Goal: Task Accomplishment & Management: Manage account settings

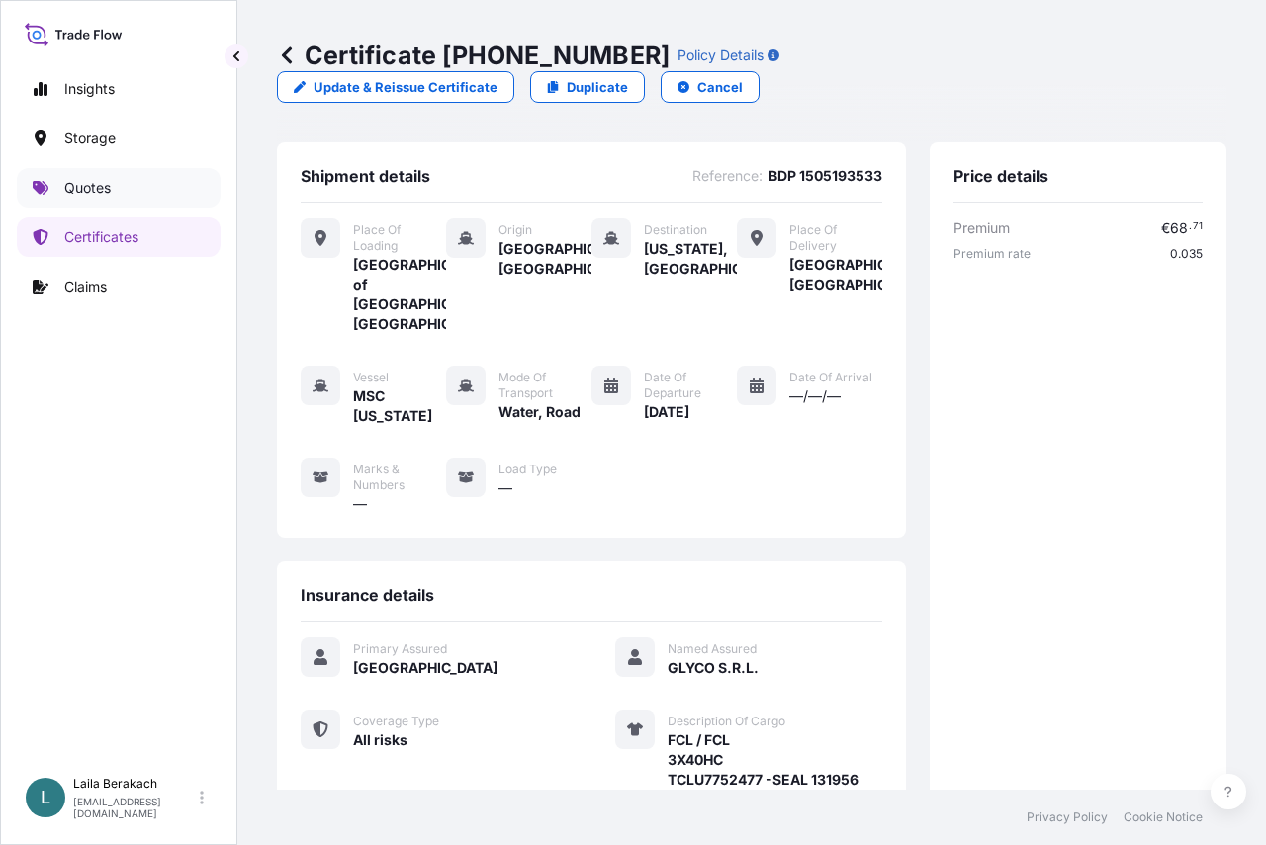
click at [86, 185] on p "Quotes" at bounding box center [87, 188] width 46 height 20
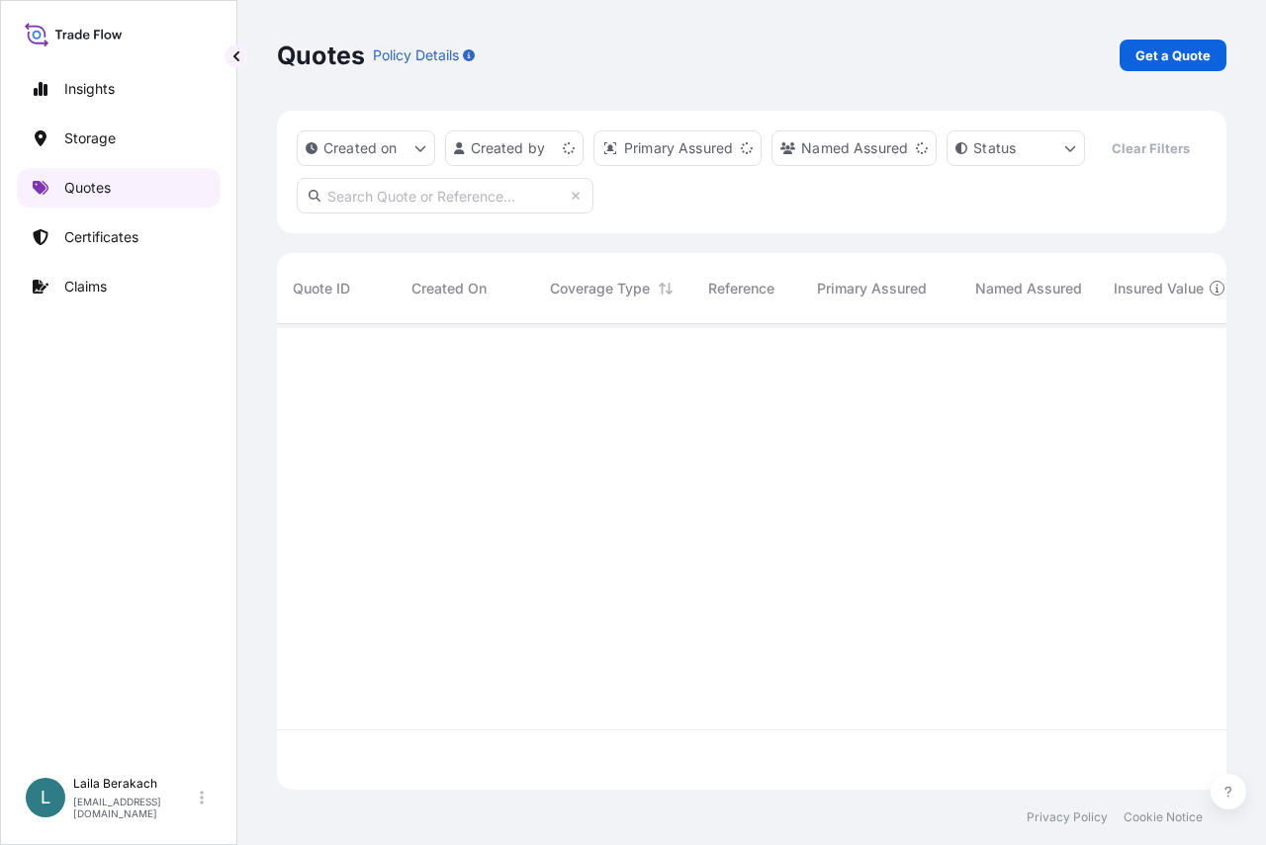
click at [86, 185] on p "Quotes" at bounding box center [87, 188] width 46 height 20
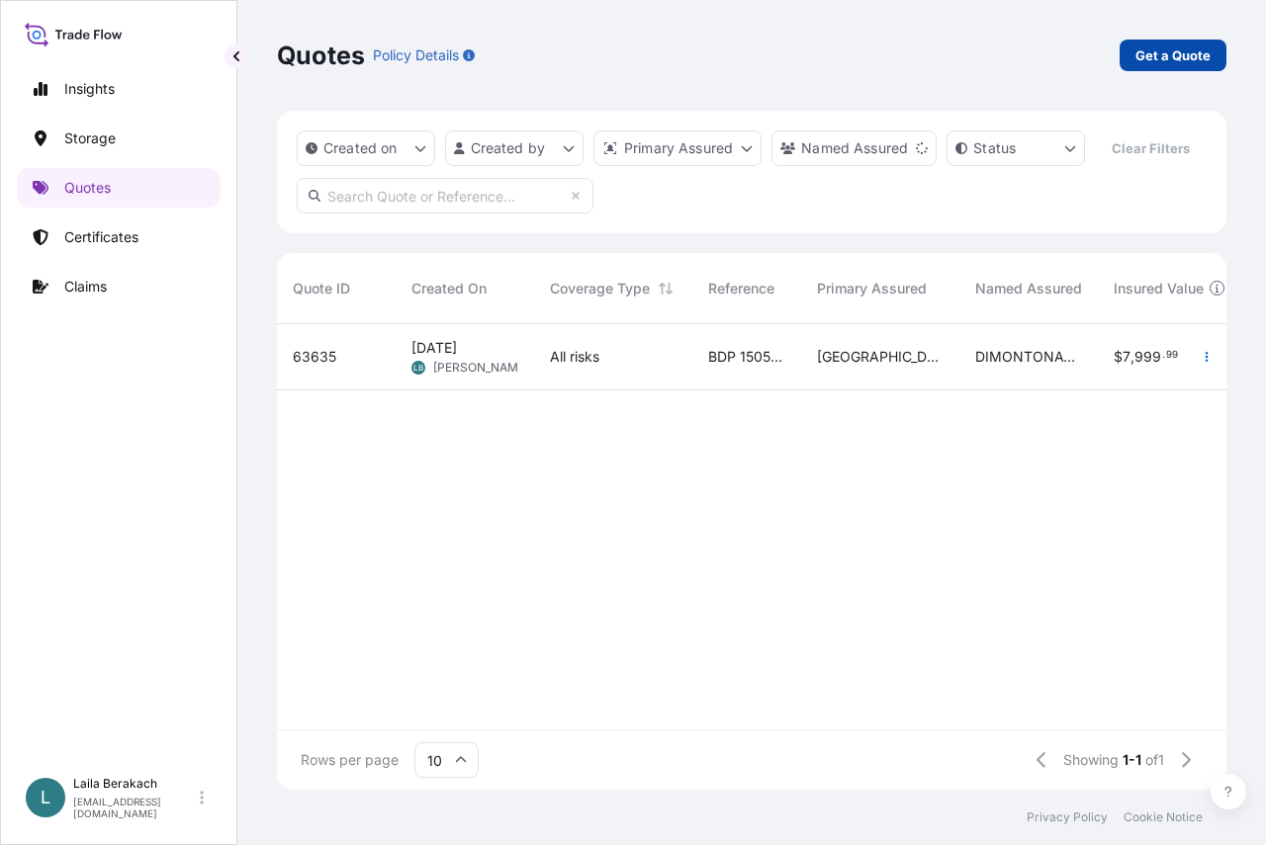
click at [1147, 55] on p "Get a Quote" at bounding box center [1172, 55] width 75 height 20
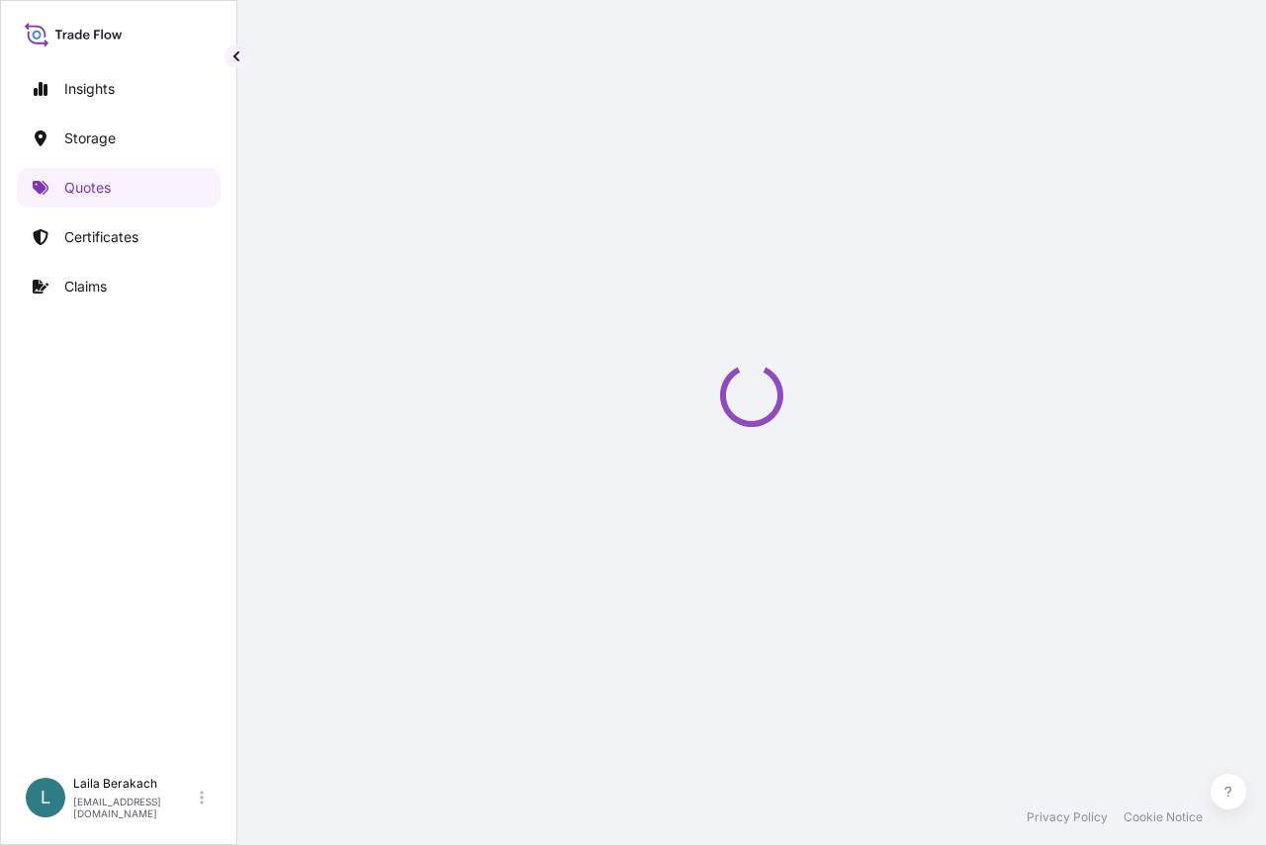
select select "Road / [GEOGRAPHIC_DATA]"
select select "Water"
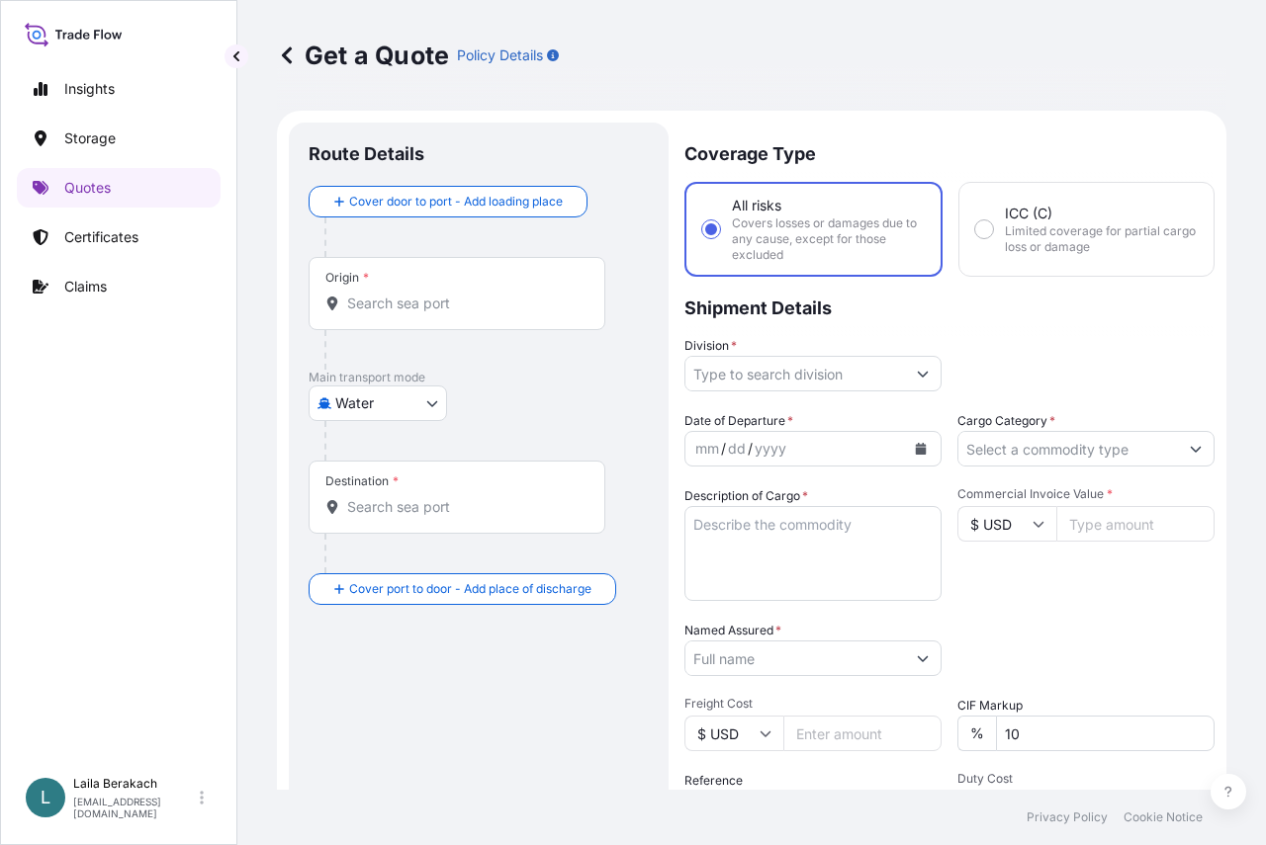
scroll to position [32, 0]
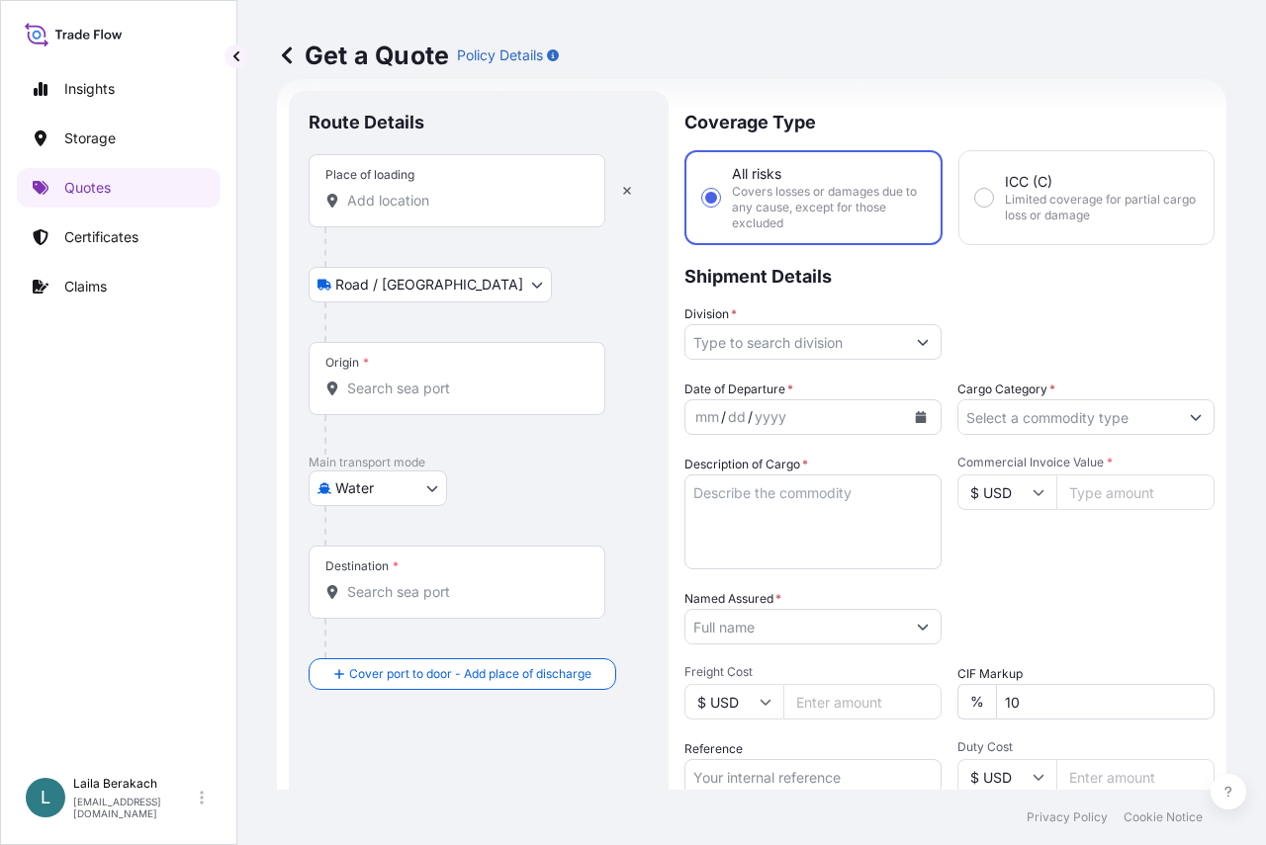
click at [470, 221] on div "Place of loading" at bounding box center [457, 190] width 297 height 73
click at [470, 211] on input "Place of loading" at bounding box center [463, 201] width 233 height 20
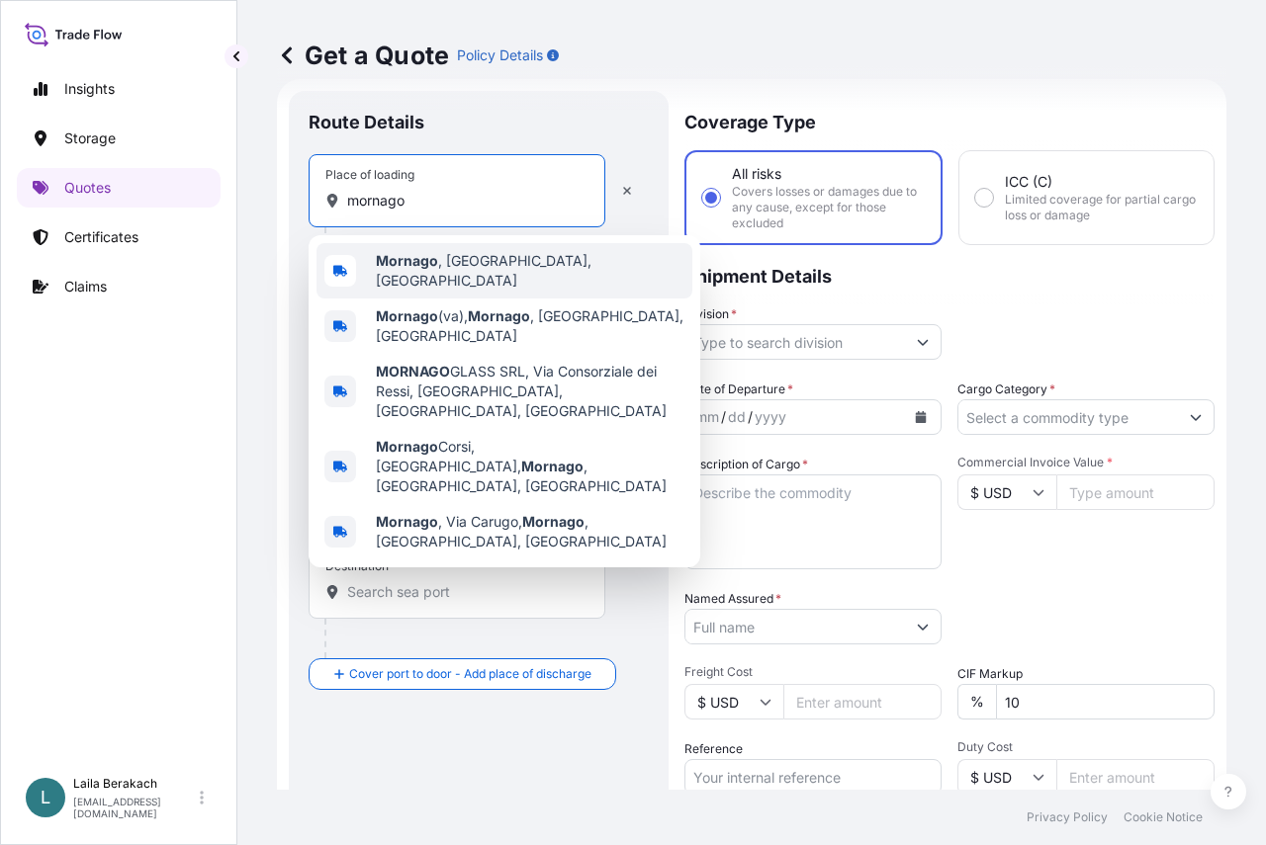
click at [435, 269] on b "Mornago" at bounding box center [407, 260] width 62 height 17
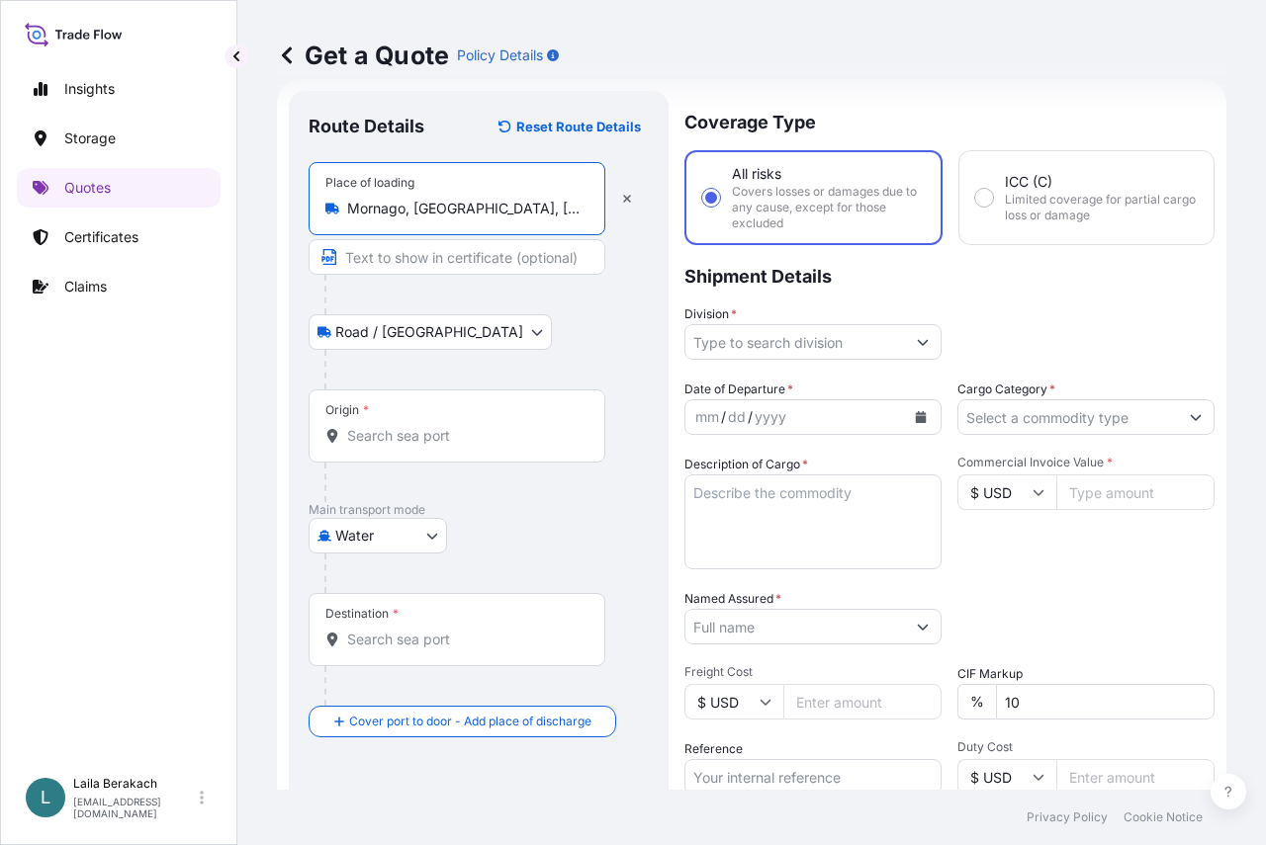
type input "Mornago, [GEOGRAPHIC_DATA], [GEOGRAPHIC_DATA]"
click at [372, 430] on input "Origin *" at bounding box center [463, 436] width 233 height 20
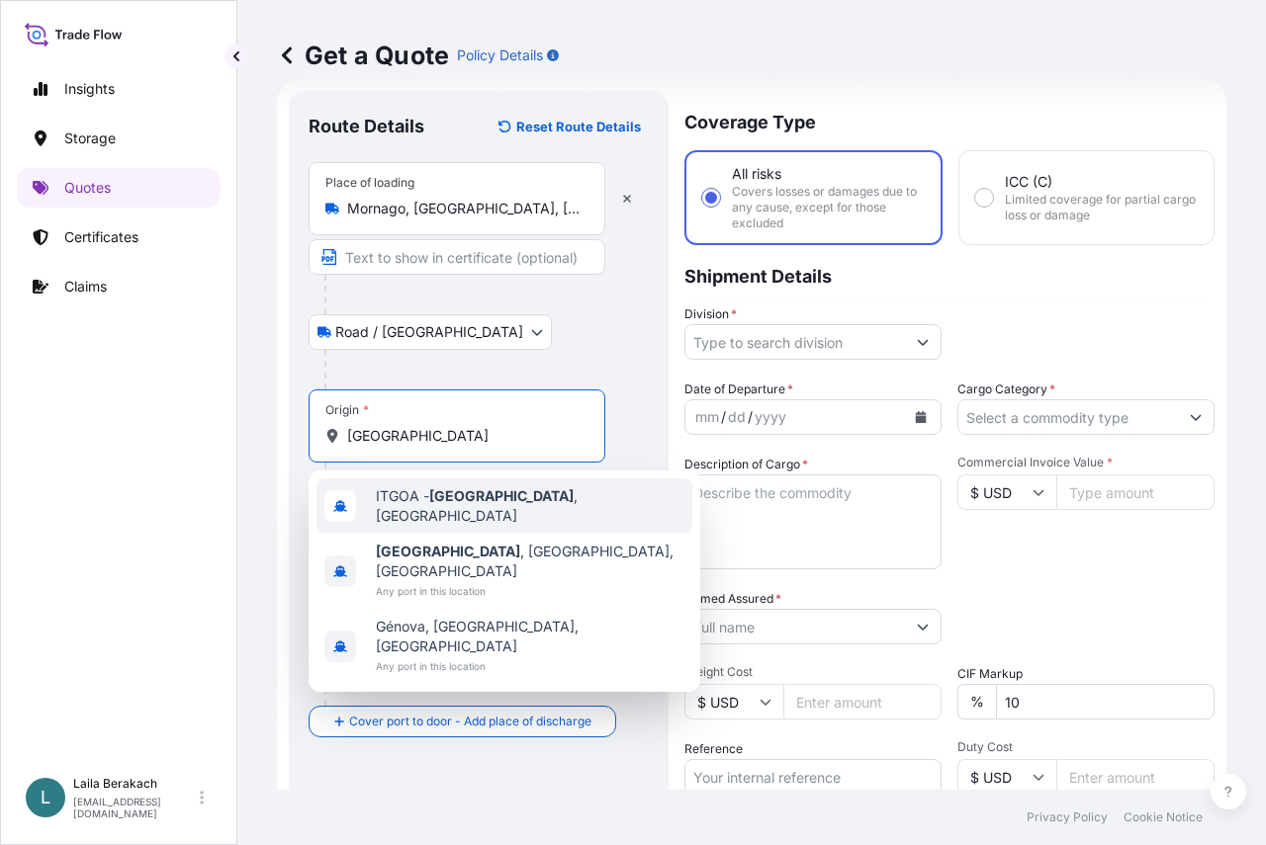
click at [419, 496] on span "ITGOA - [GEOGRAPHIC_DATA] , [GEOGRAPHIC_DATA]" at bounding box center [530, 507] width 309 height 40
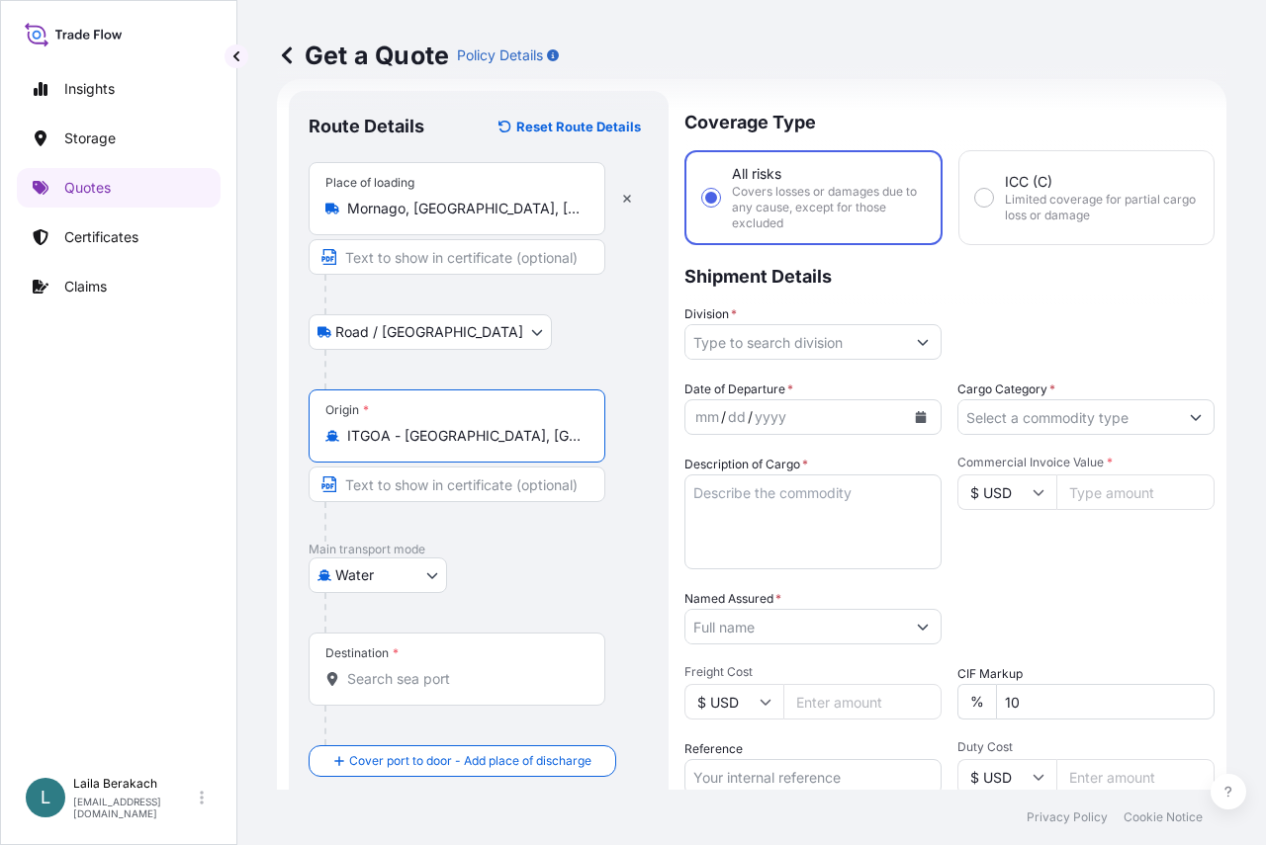
type input "ITGOA - [GEOGRAPHIC_DATA], [GEOGRAPHIC_DATA]"
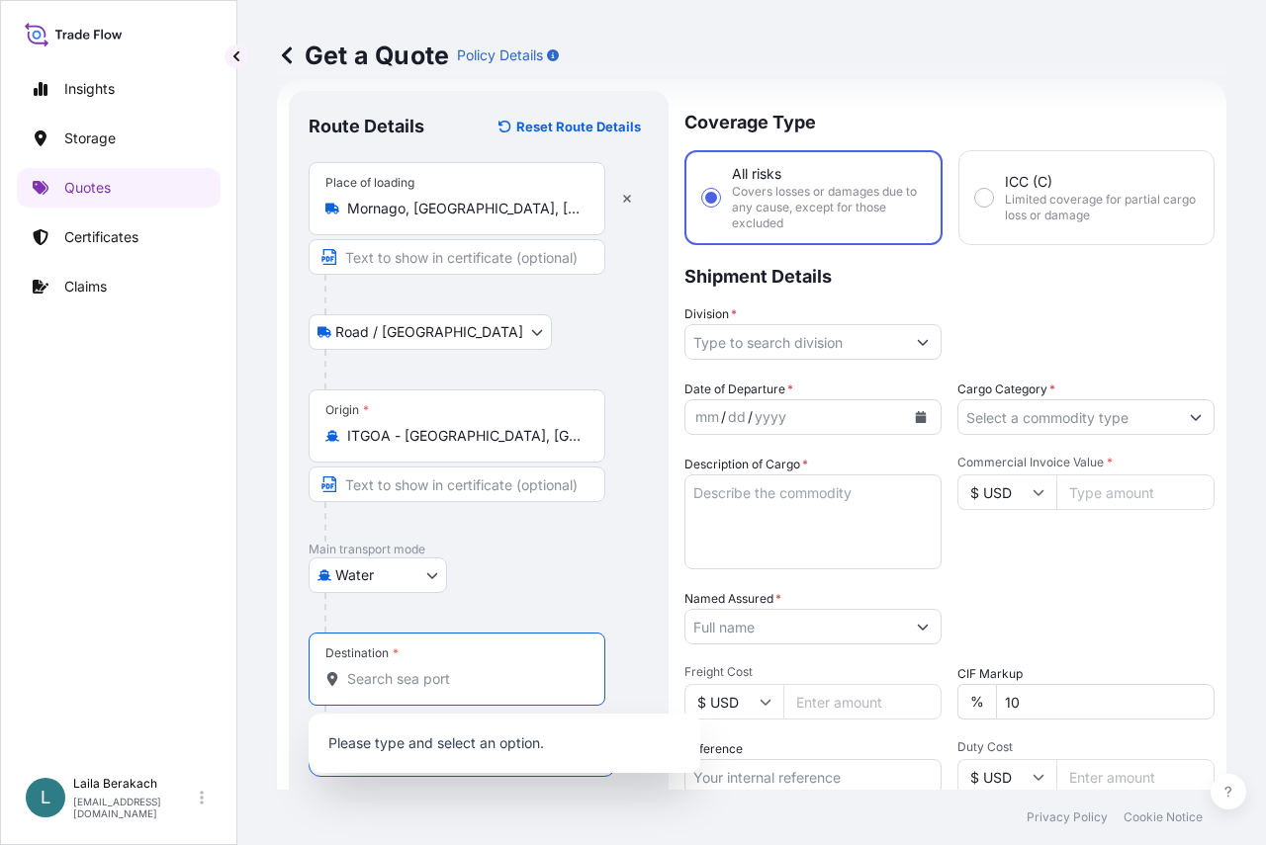
click at [381, 677] on input "Destination *" at bounding box center [463, 679] width 233 height 20
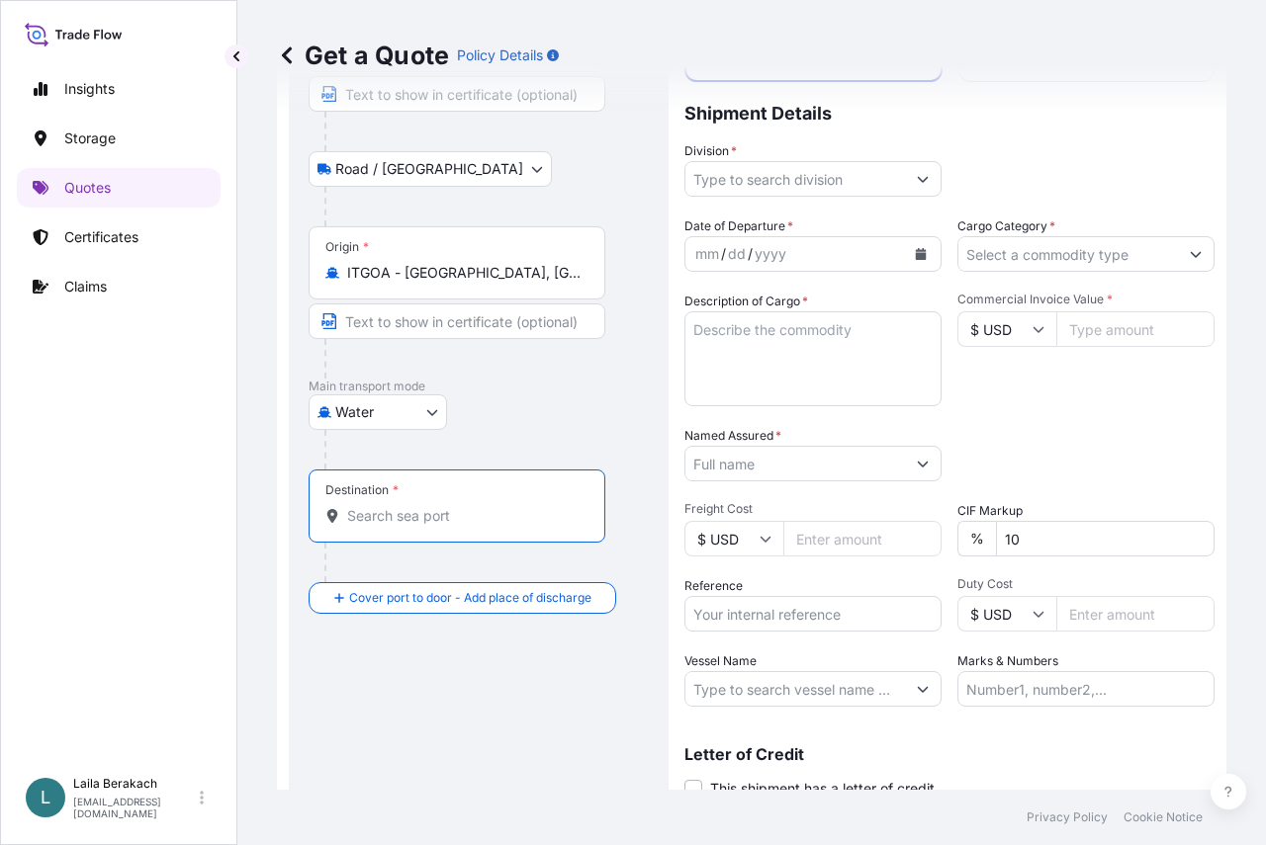
scroll to position [229, 0]
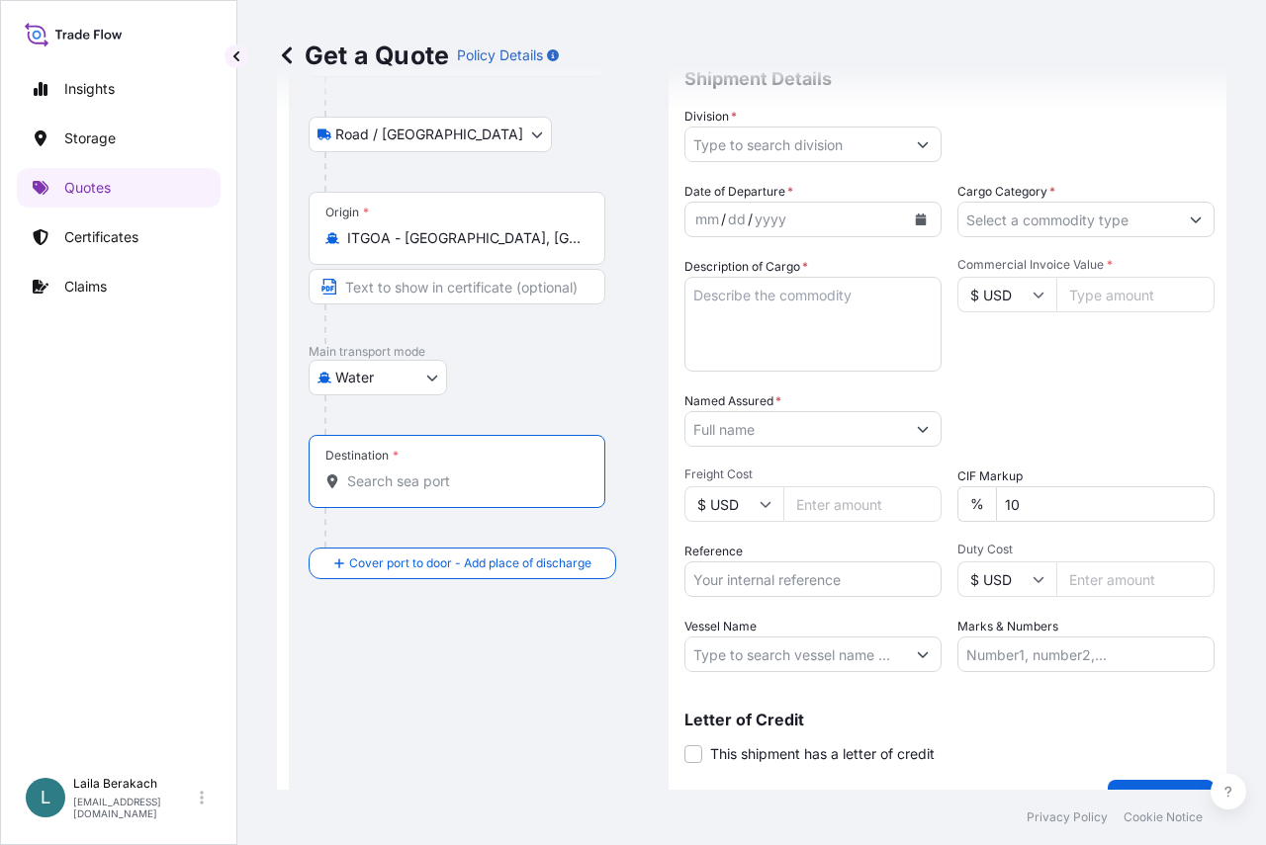
click at [457, 480] on input "Destination *" at bounding box center [463, 482] width 233 height 20
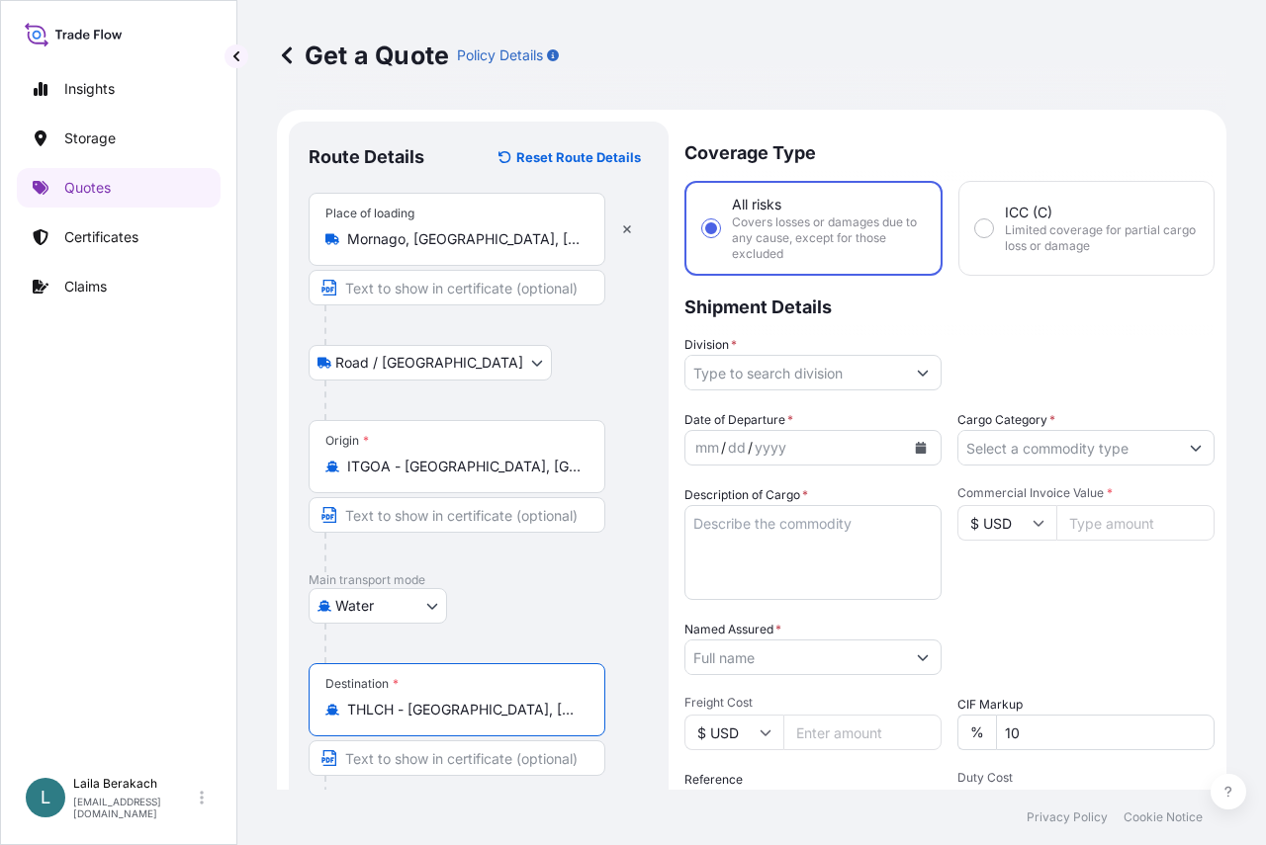
scroll to position [0, 0]
type input "THLCH - [GEOGRAPHIC_DATA], [GEOGRAPHIC_DATA]"
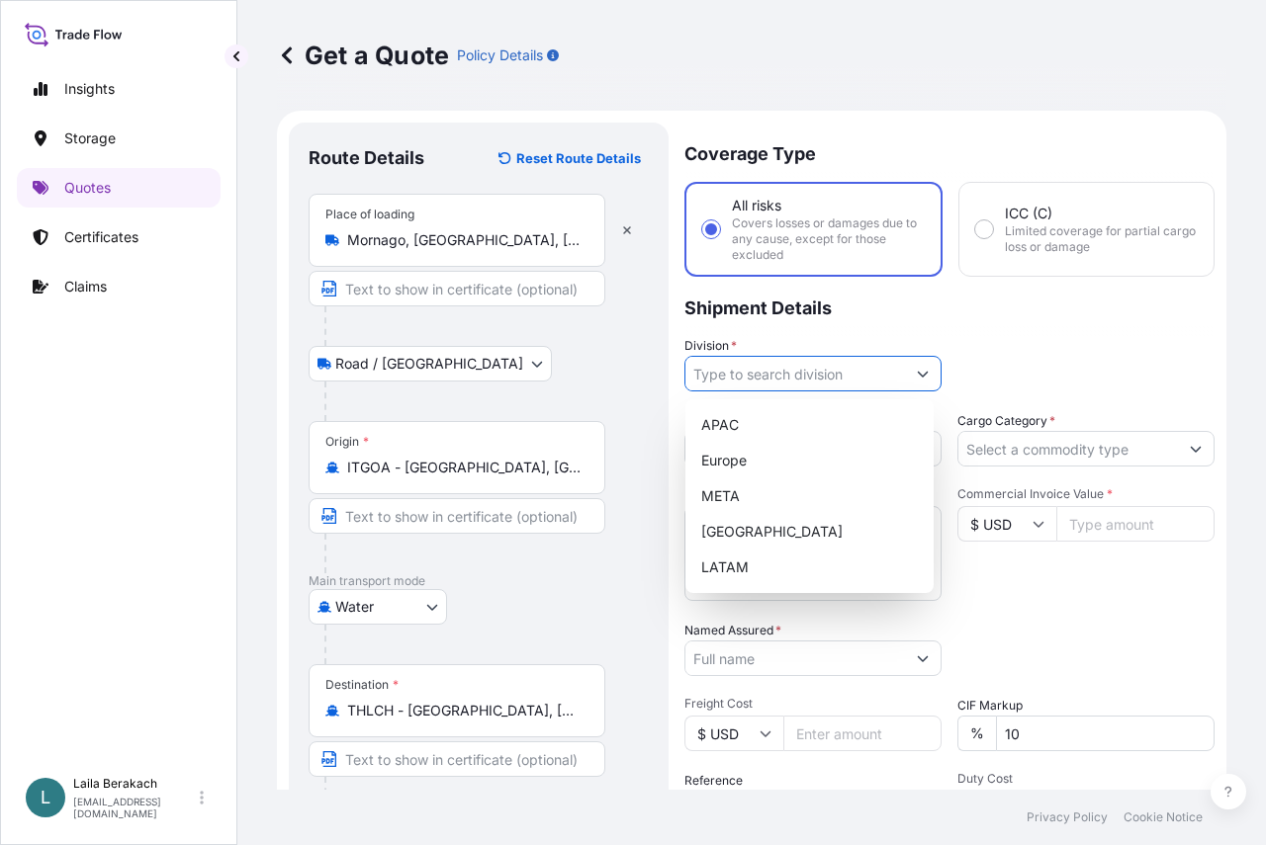
click at [828, 389] on input "Division *" at bounding box center [795, 374] width 220 height 36
click at [761, 449] on div "Europe" at bounding box center [809, 461] width 232 height 36
type input "Europe"
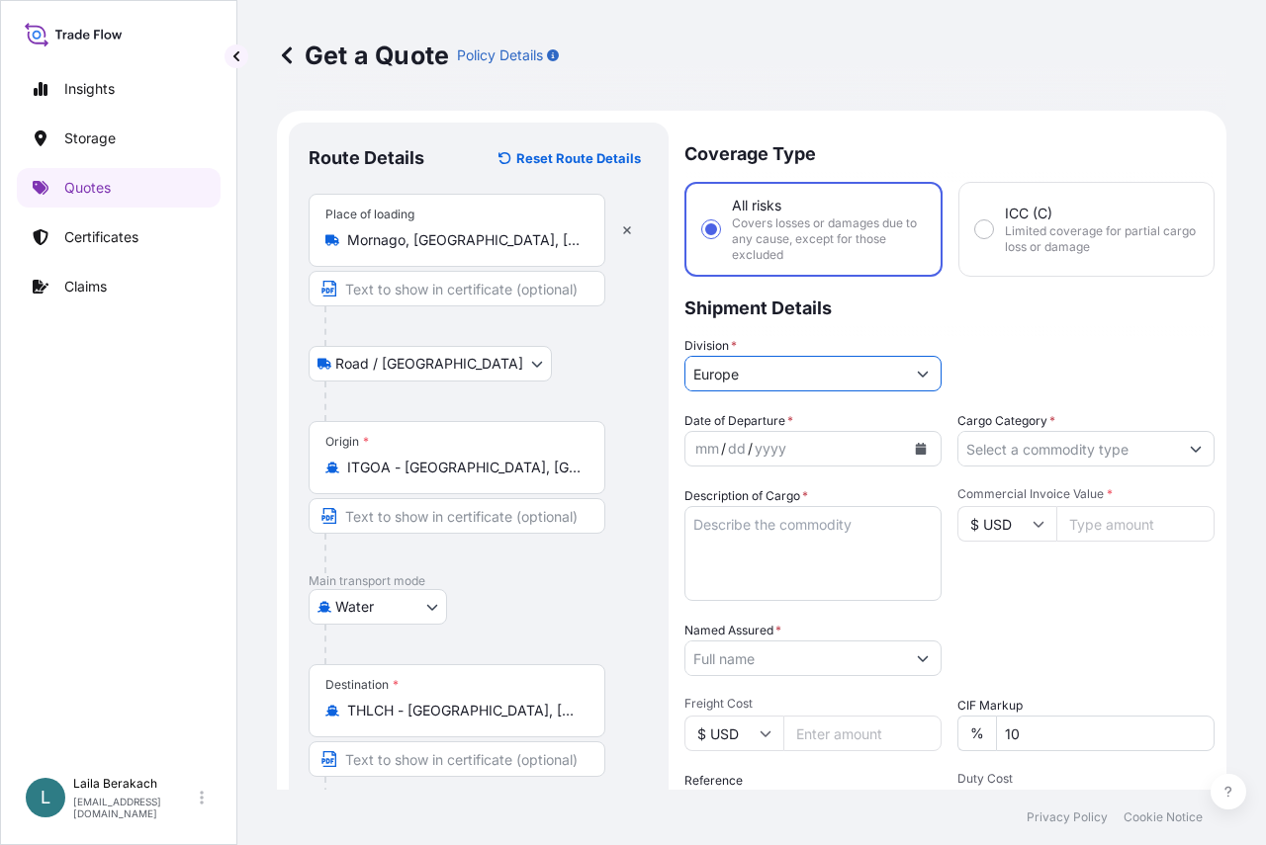
click at [760, 446] on div "yyyy" at bounding box center [771, 449] width 36 height 24
click at [917, 449] on icon "Calendar" at bounding box center [921, 449] width 11 height 12
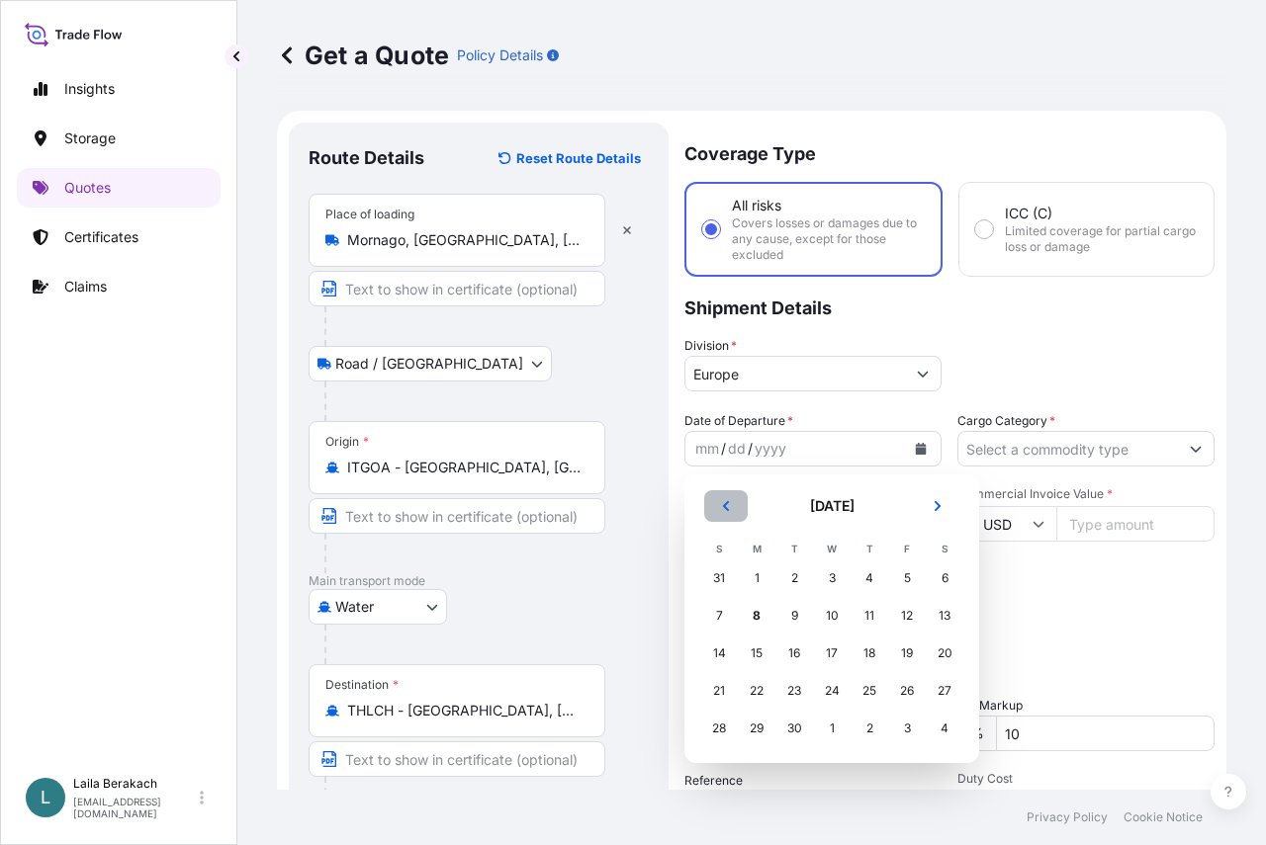
click at [726, 501] on icon "Previous" at bounding box center [726, 506] width 12 height 12
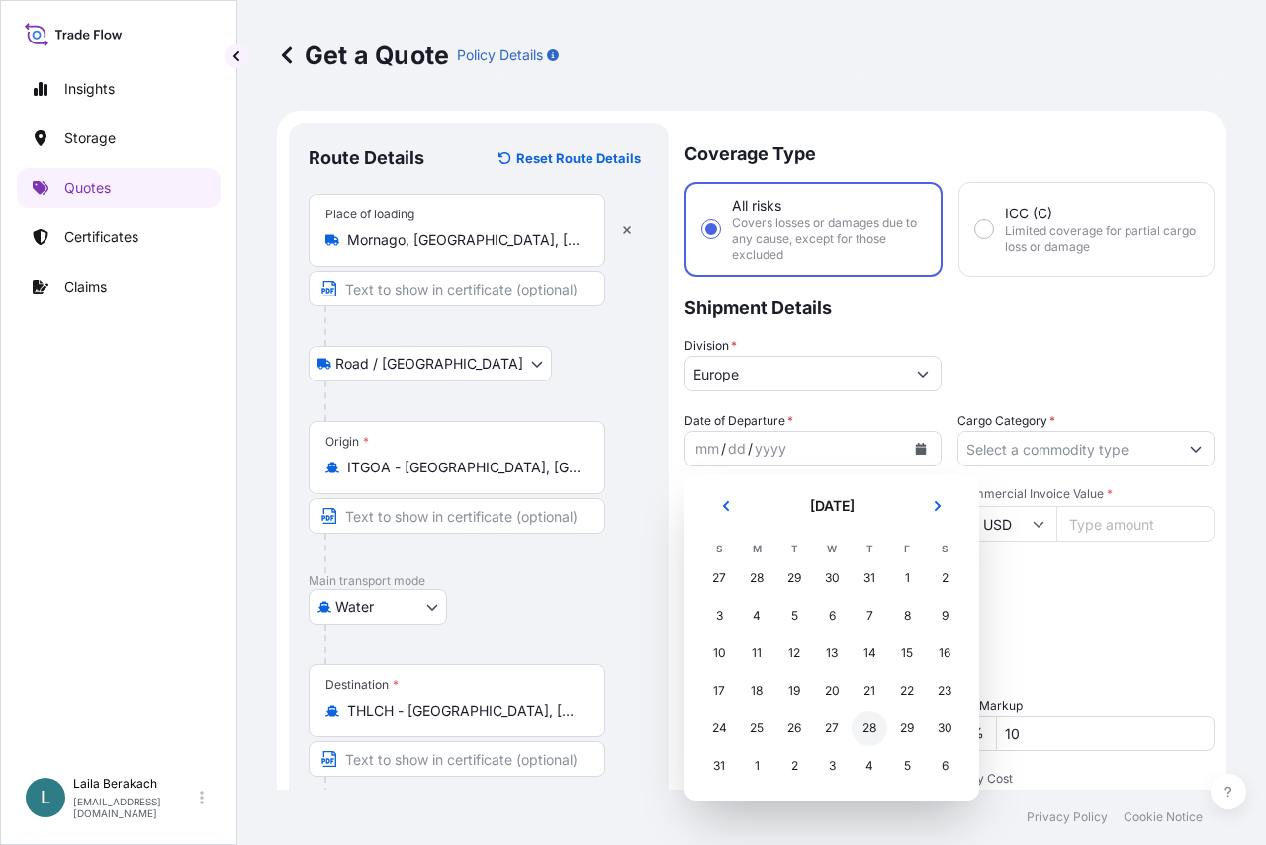
click at [866, 723] on div "28" at bounding box center [869, 729] width 36 height 36
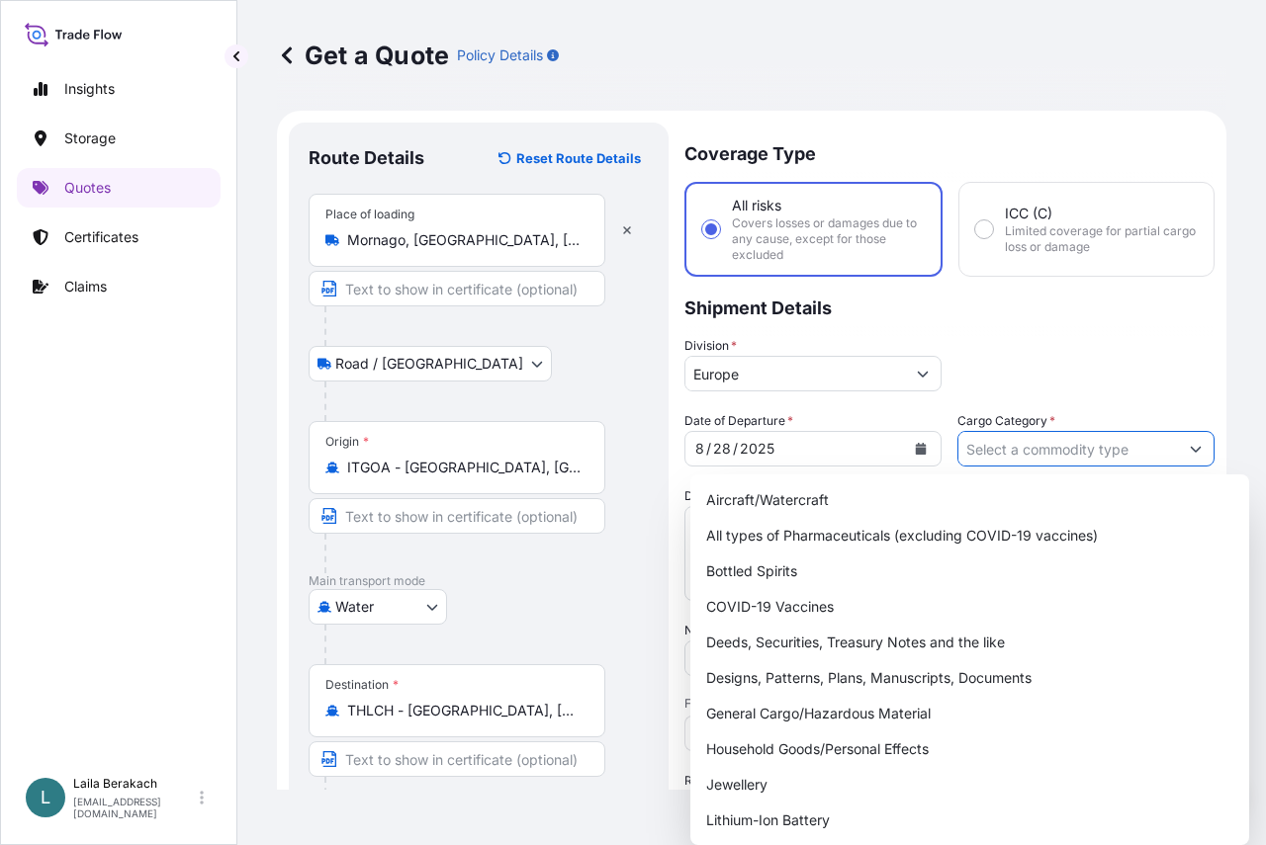
click at [1031, 454] on input "Cargo Category *" at bounding box center [1068, 449] width 220 height 36
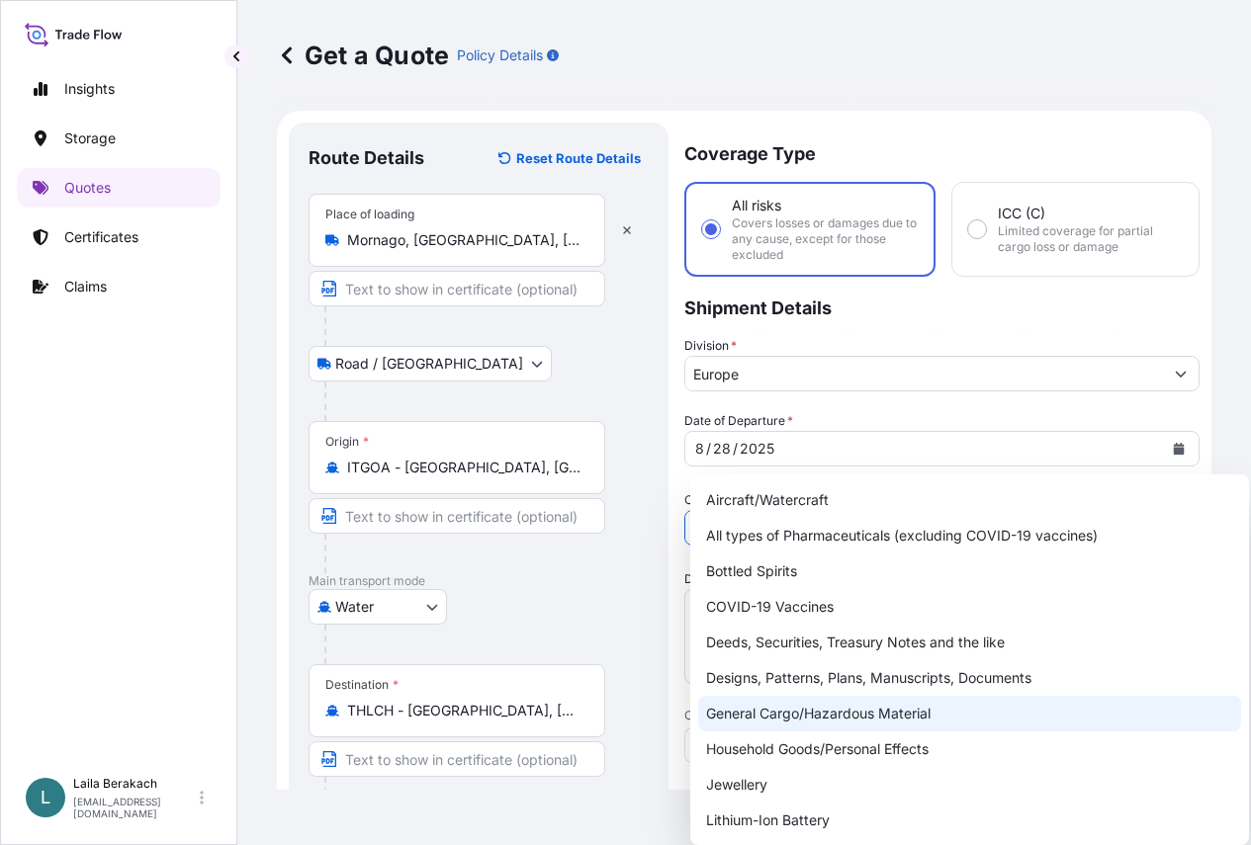
click at [824, 707] on div "General Cargo/Hazardous Material" at bounding box center [969, 714] width 543 height 36
type input "General Cargo/Hazardous Material"
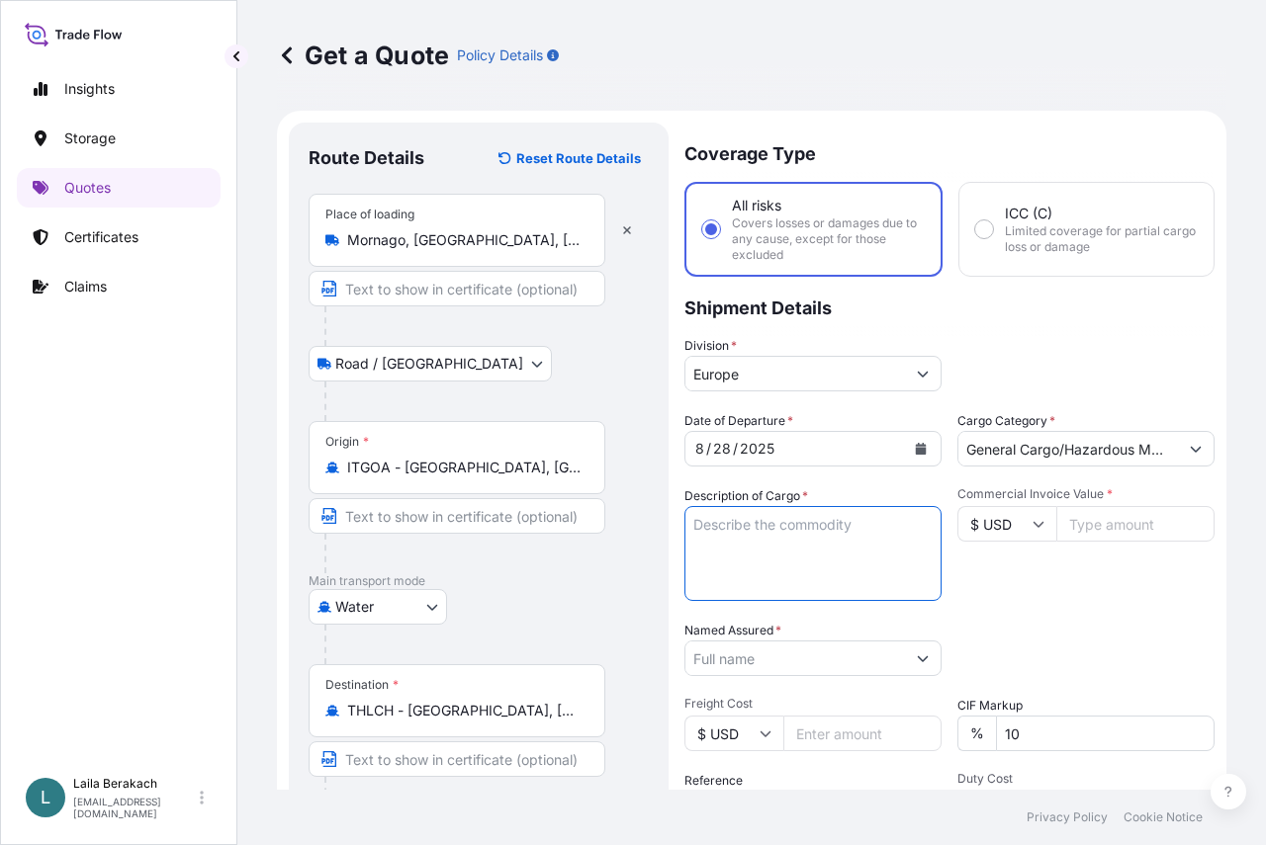
click at [789, 536] on textarea "Description of Cargo *" at bounding box center [812, 553] width 257 height 95
type textarea "l"
drag, startPoint x: 739, startPoint y: 561, endPoint x: 725, endPoint y: 563, distance: 14.0
click at [739, 561] on textarea "LCL/LCL TCLU6448562 - SEAL SC101479 ." at bounding box center [812, 553] width 257 height 95
paste textarea "FLOCKED MATERIALS"
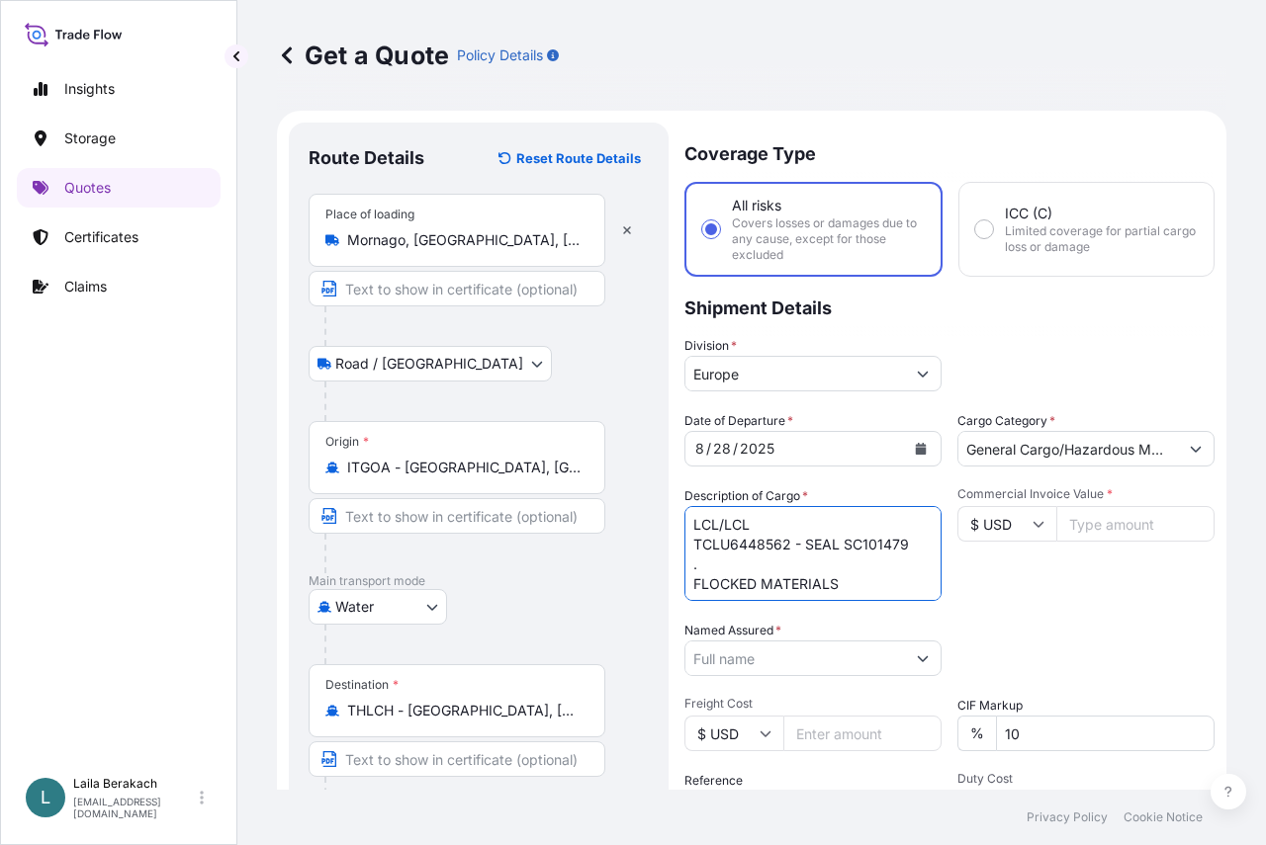
scroll to position [12, 0]
click at [855, 573] on textarea "LCL/LCL TCLU6448562 - SEAL SC101479 . FLOCKED MATERIALS" at bounding box center [812, 553] width 257 height 95
paste textarea "DIMOTIVE G5 PES 3.3DTEX"
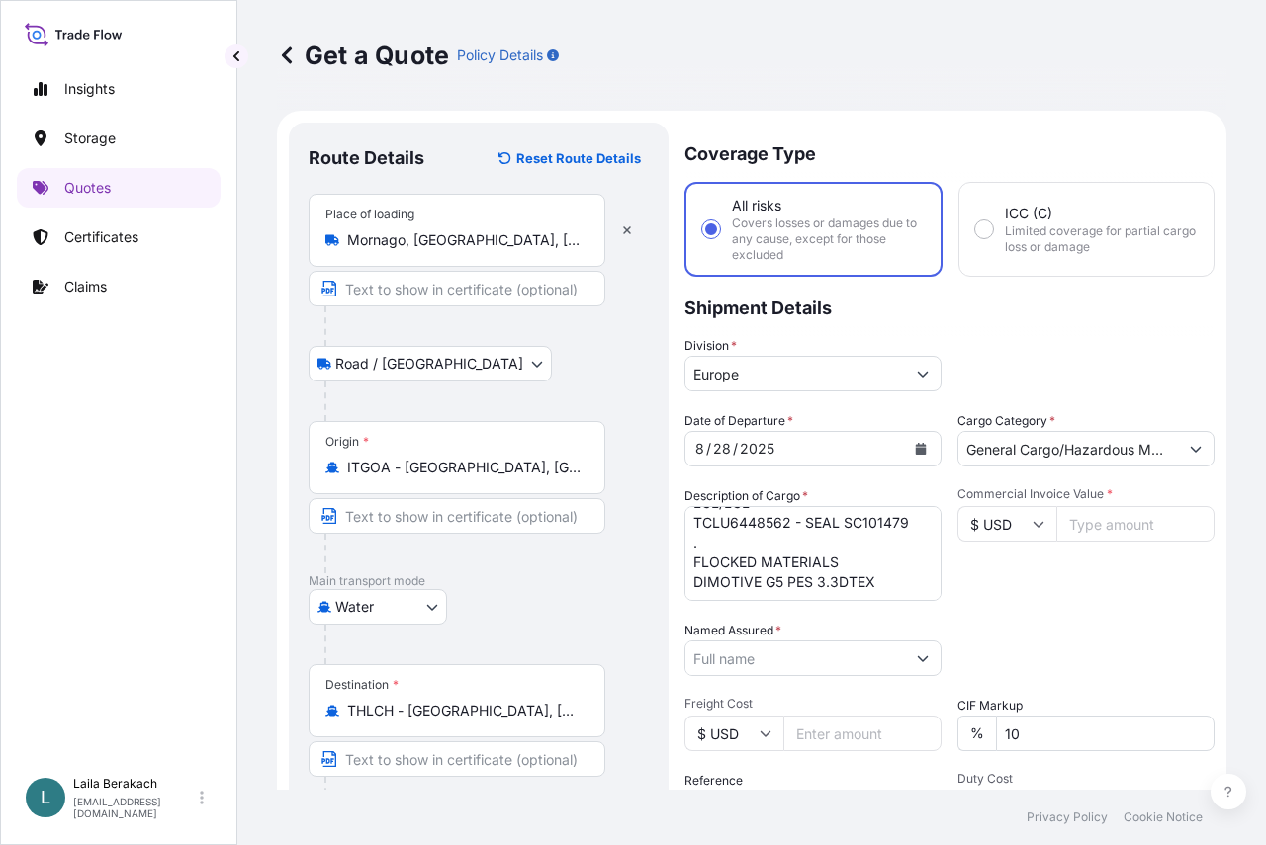
click at [884, 574] on textarea "LCL/LCL TCLU6448562 - SEAL SC101479 . FLOCKED MATERIALS DIMOTIVE G5 PES 3.3DTEX" at bounding box center [812, 553] width 257 height 95
paste textarea "PO # 2508028434"
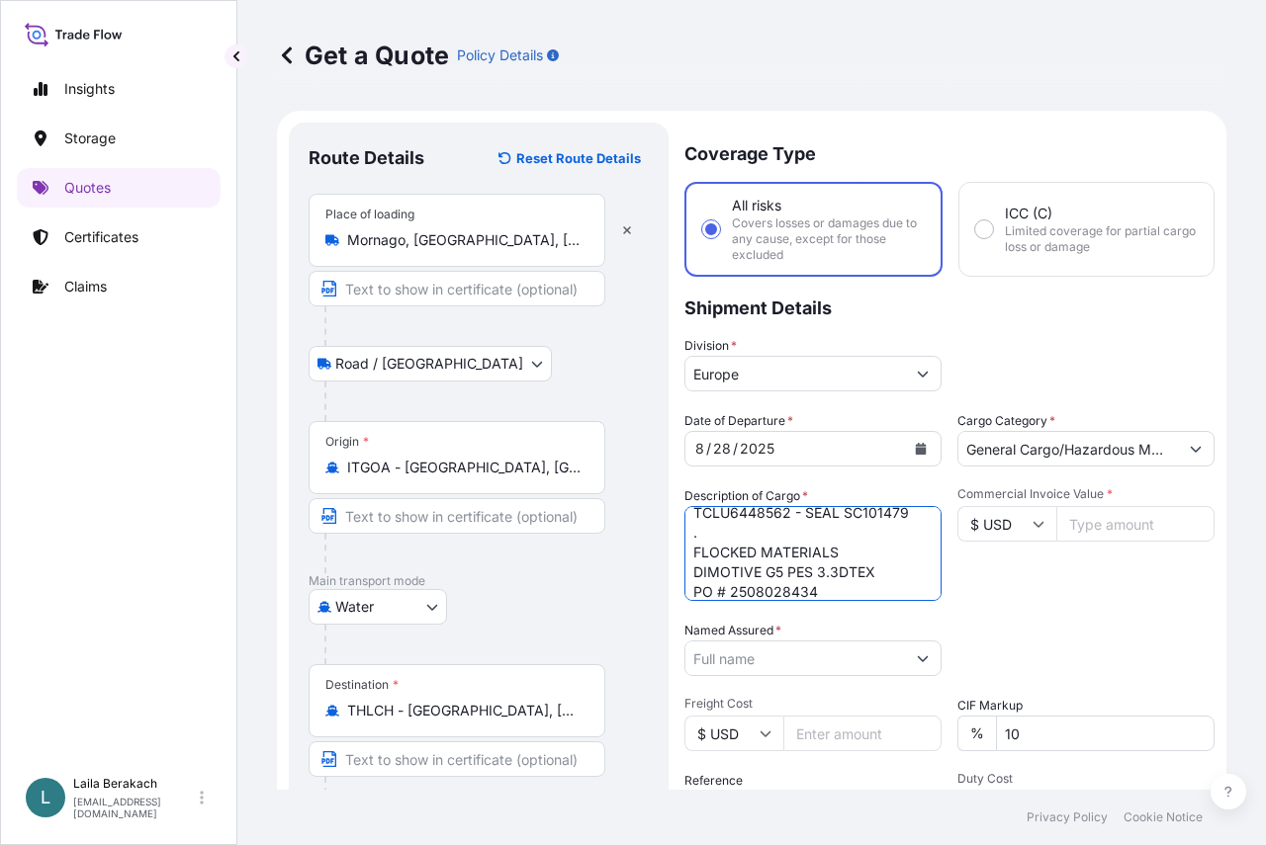
type textarea "LCL/LCL TCLU6448562 - SEAL SC101479 . FLOCKED MATERIALS DIMOTIVE G5 PES 3.3DTEX…"
click at [1080, 524] on input "Commercial Invoice Value *" at bounding box center [1135, 524] width 158 height 36
type input "5902.83"
click at [1075, 578] on div "Commercial Invoice Value * $ USD 5902.83" at bounding box center [1085, 544] width 257 height 115
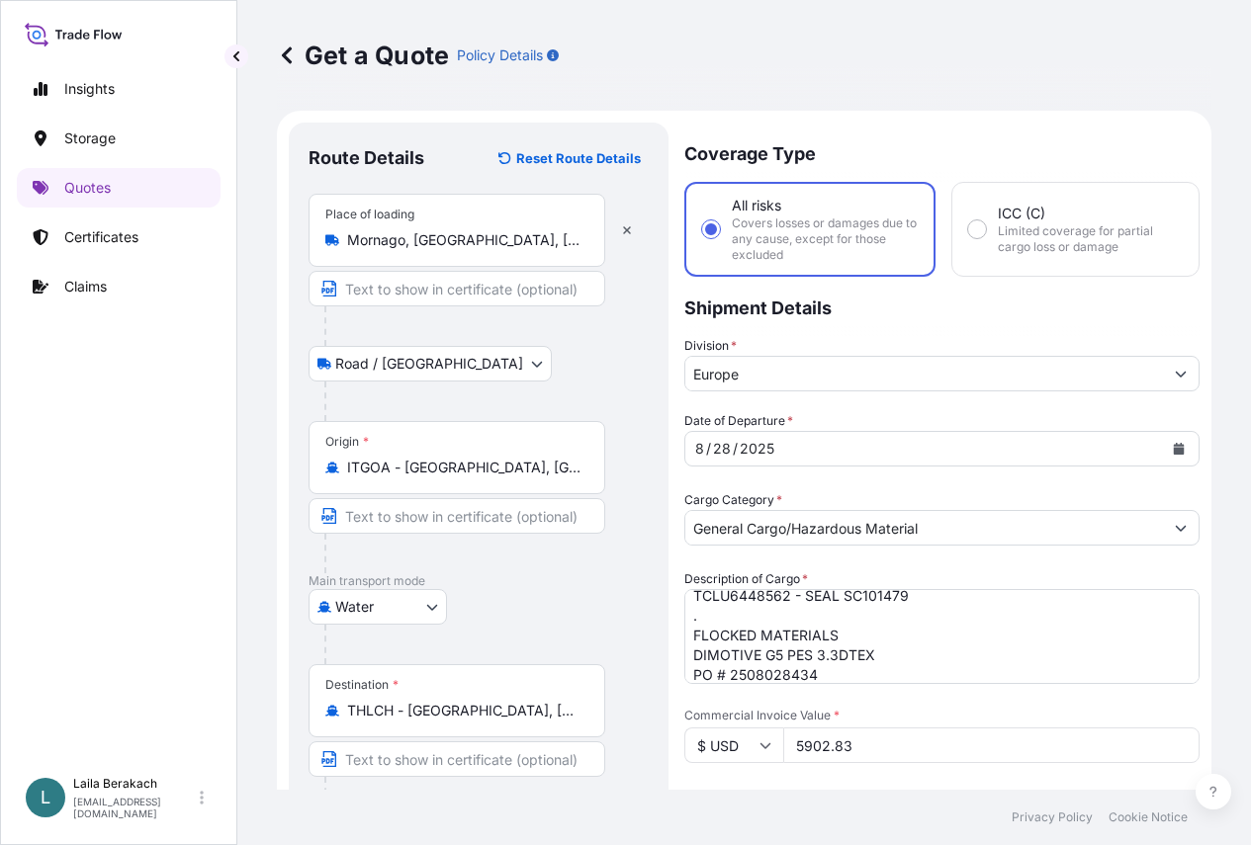
click at [753, 807] on input "Named Assured *" at bounding box center [924, 825] width 478 height 36
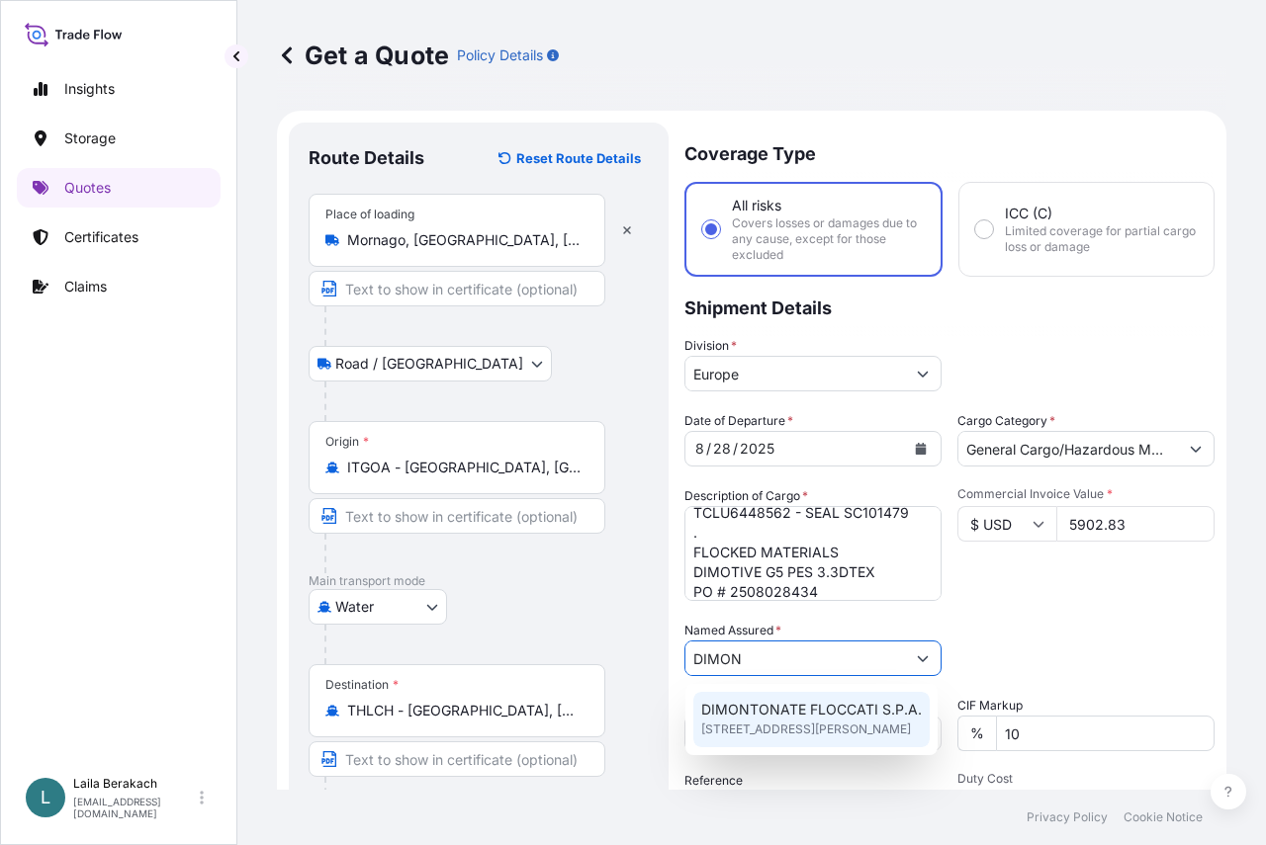
click at [799, 710] on span "DIMONTONATE FLOCCATI S.P.A." at bounding box center [811, 710] width 221 height 20
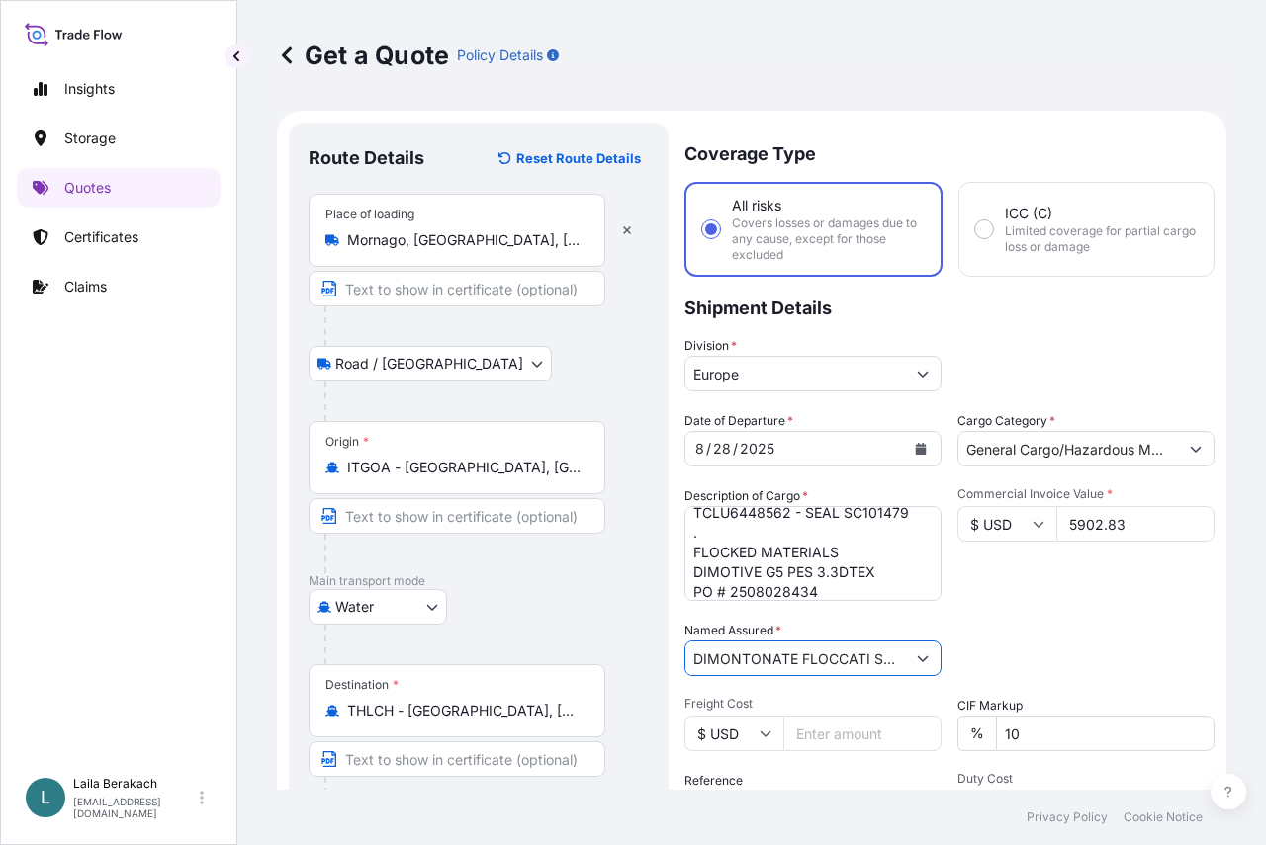
type input "DIMONTONATE FLOCCATI S.P.A."
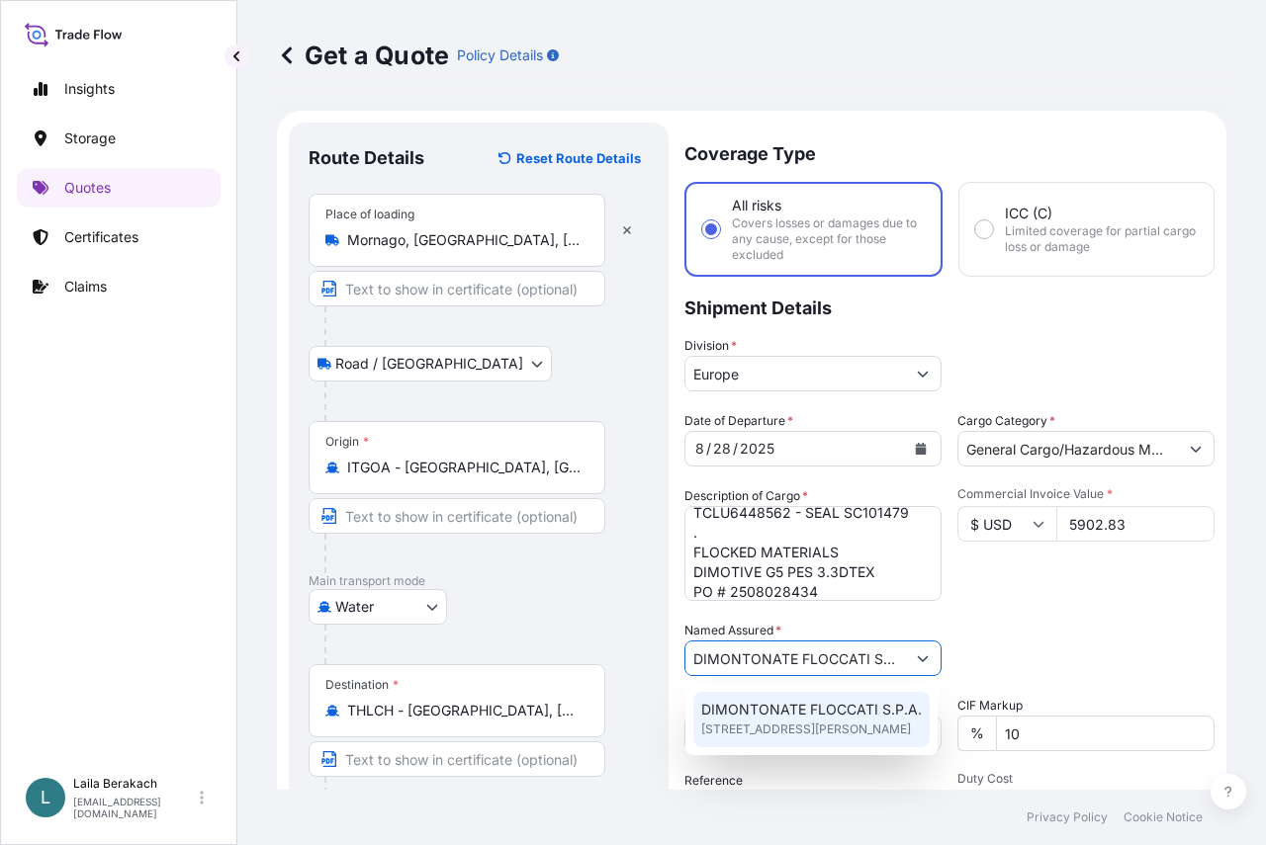
click at [891, 724] on span "[STREET_ADDRESS][PERSON_NAME]" at bounding box center [806, 730] width 210 height 20
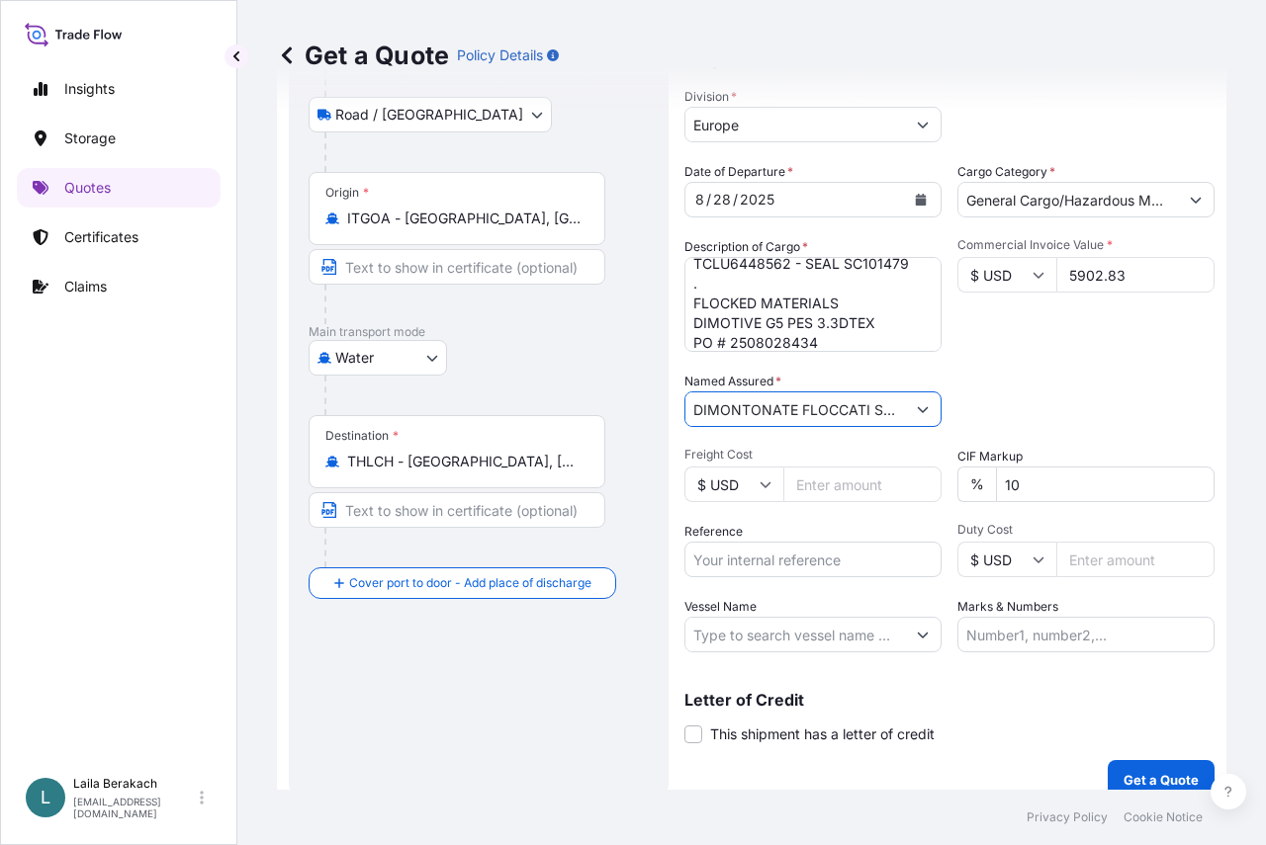
scroll to position [271, 0]
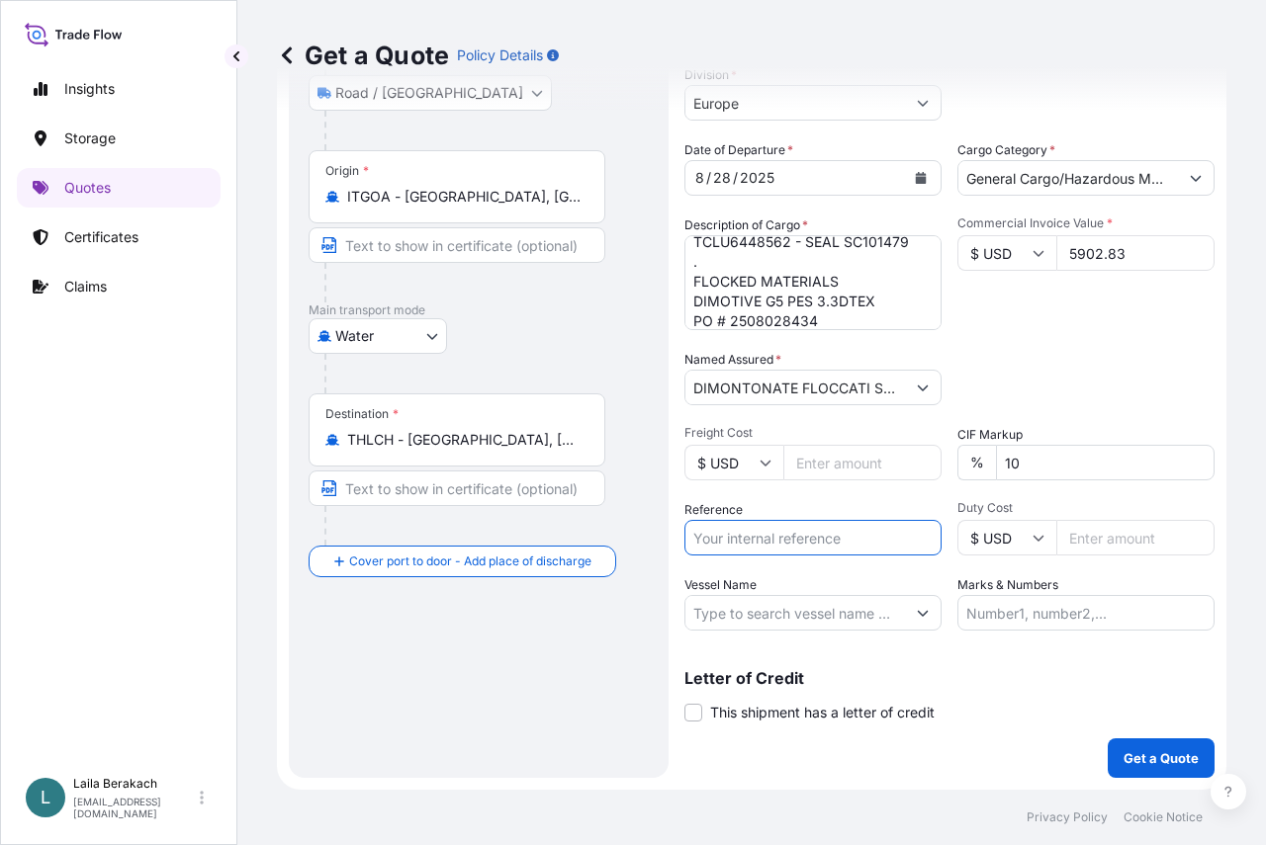
click at [811, 539] on input "Reference" at bounding box center [812, 538] width 257 height 36
type input "BDP 1505193878"
click at [810, 614] on input "Vessel Name" at bounding box center [795, 613] width 220 height 36
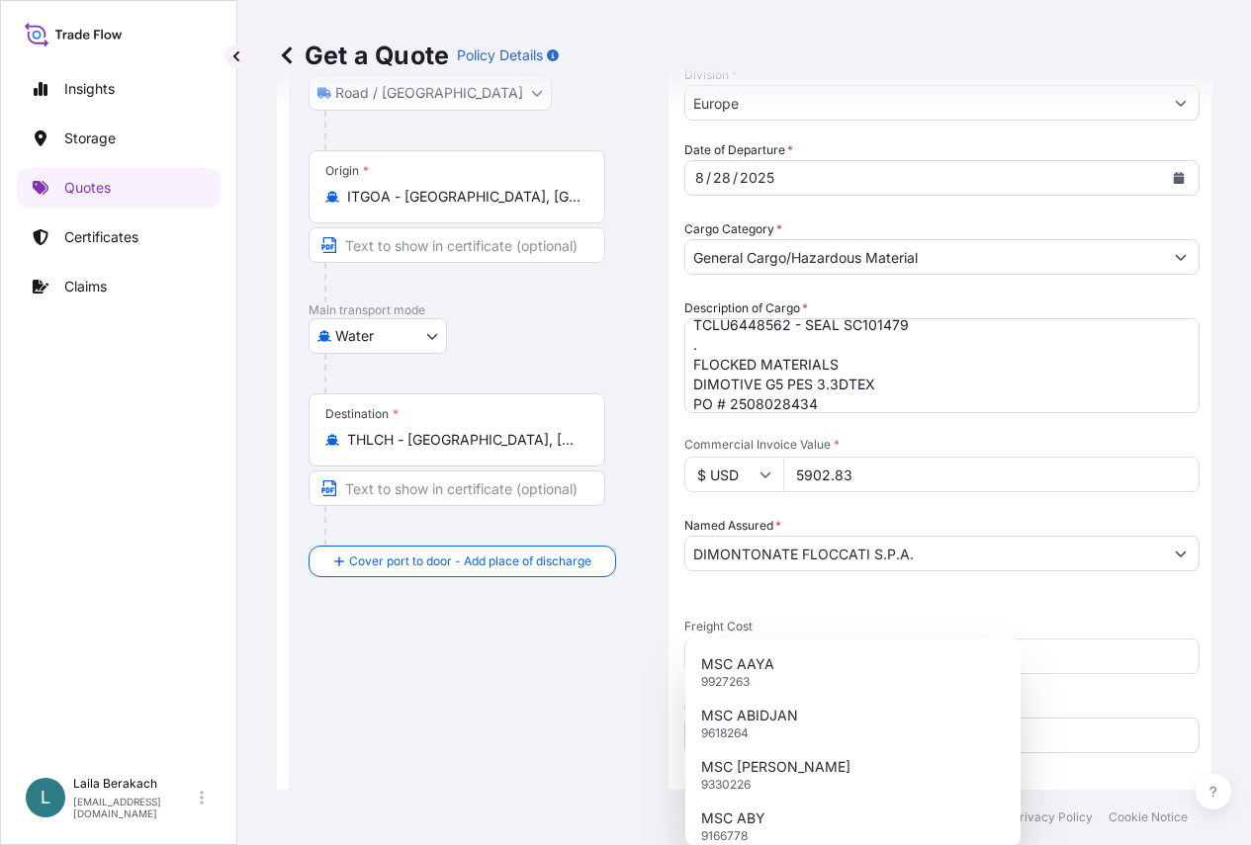
type input "M"
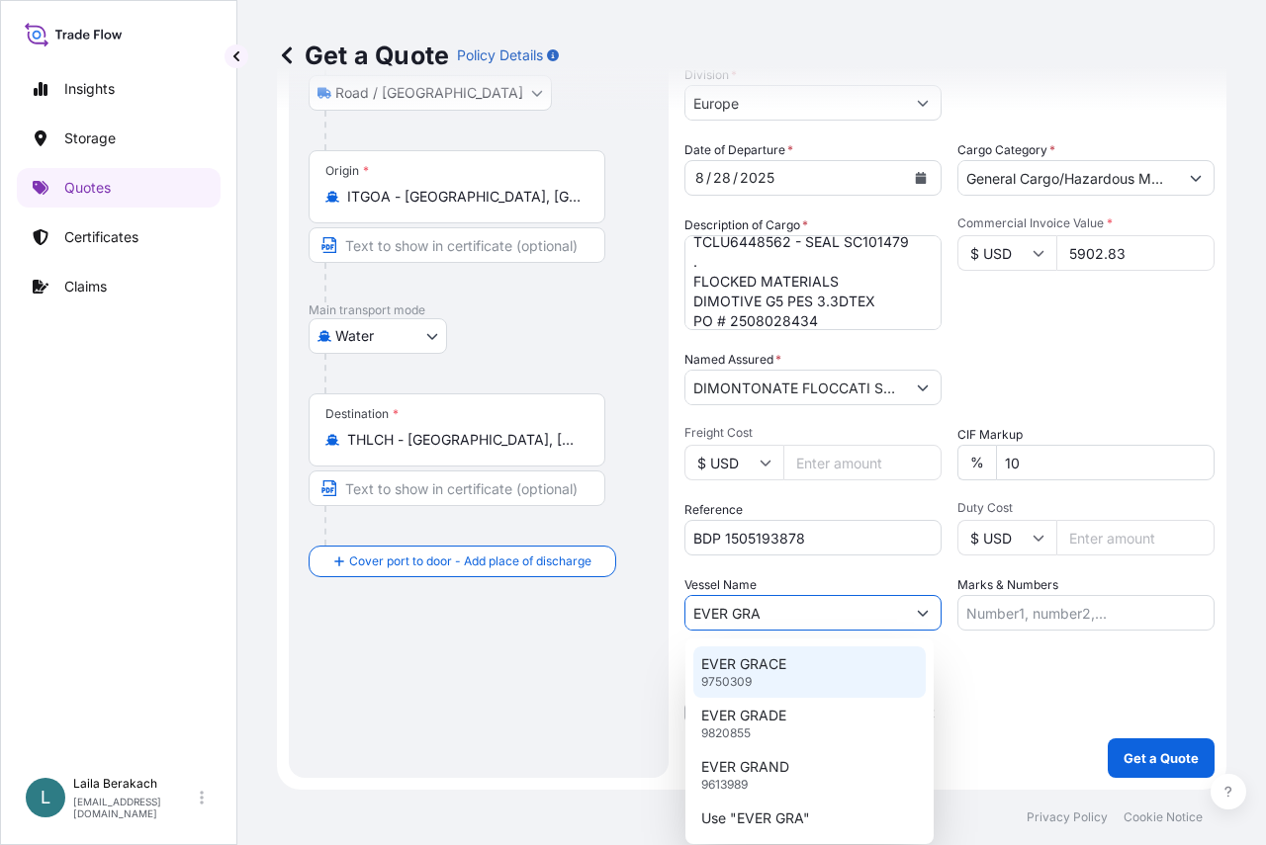
click at [799, 664] on div "EVER GRACE 9750309" at bounding box center [809, 672] width 232 height 51
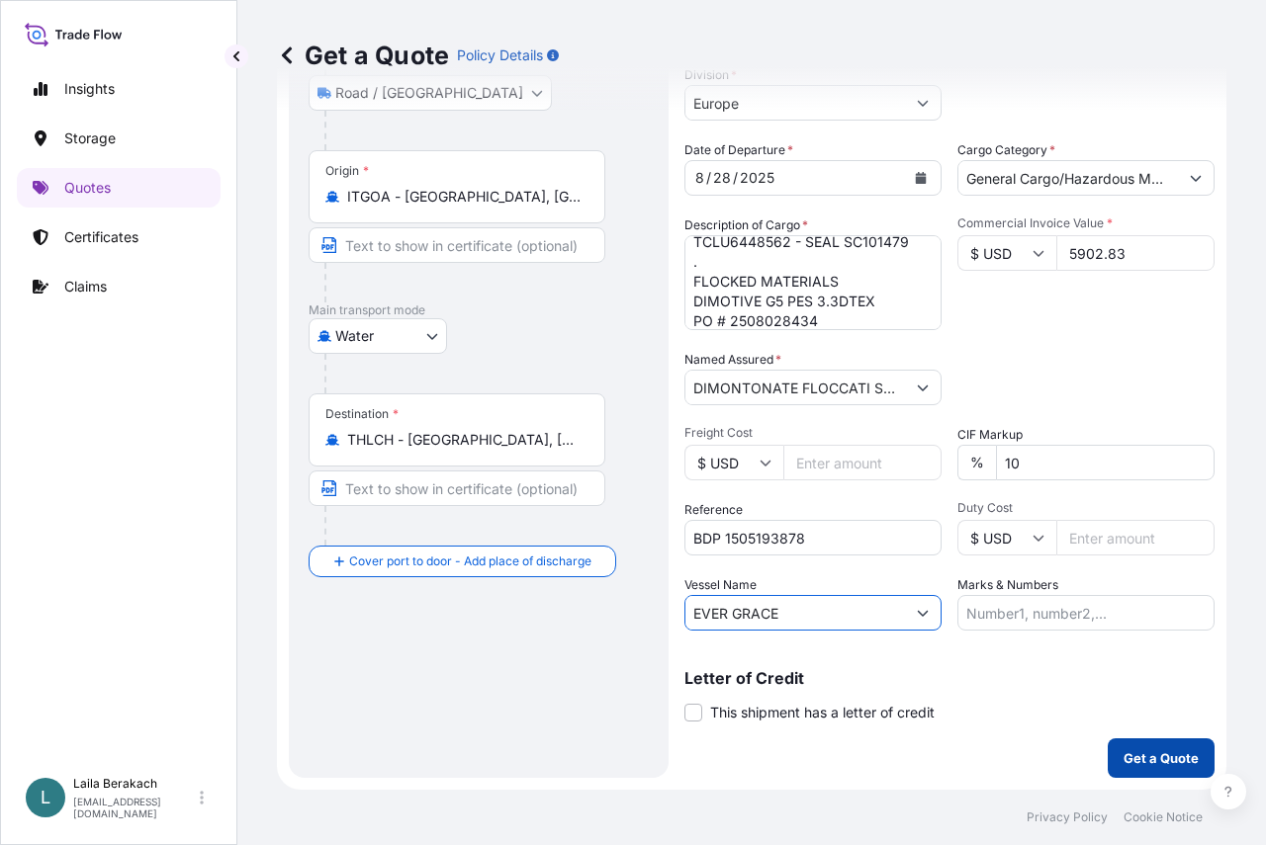
type input "EVER GRACE"
click at [1123, 766] on p "Get a Quote" at bounding box center [1160, 759] width 75 height 20
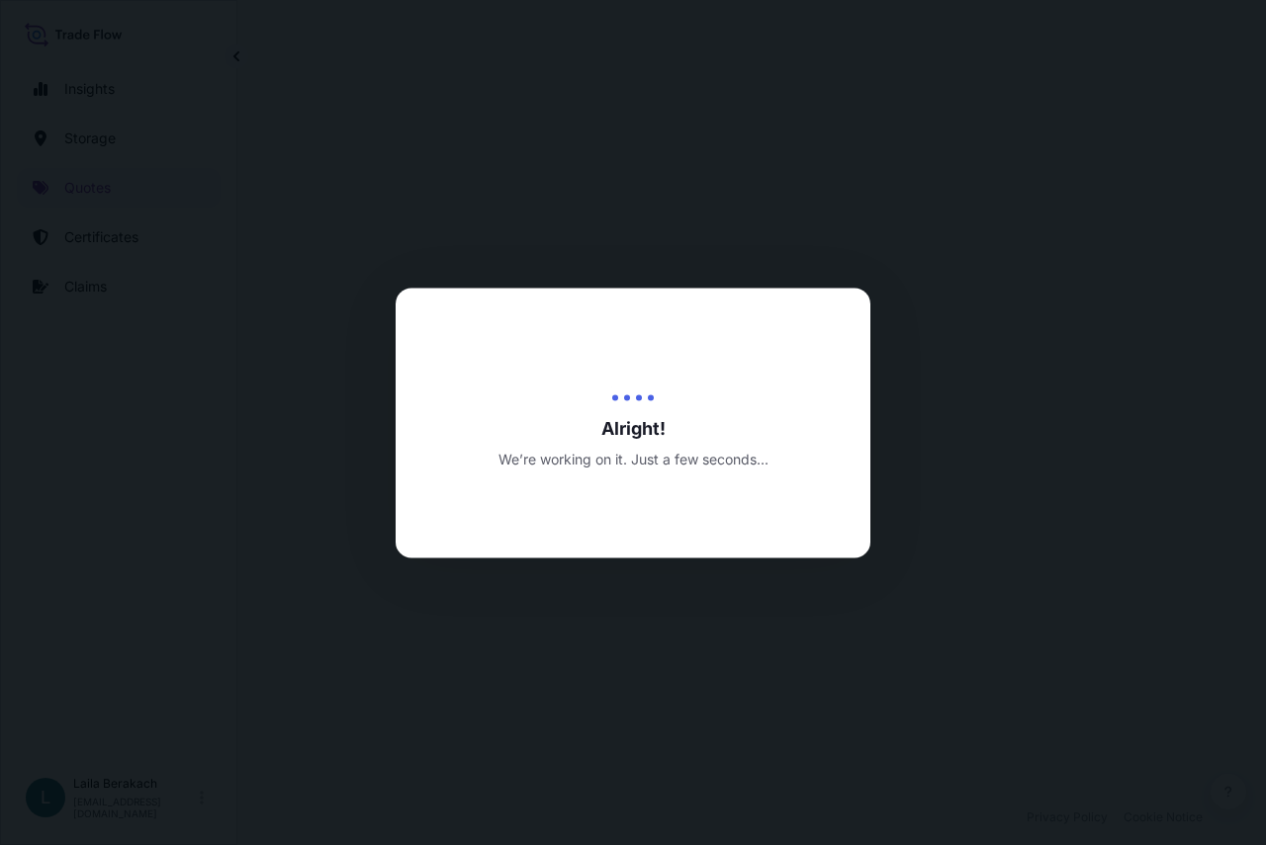
select select "Road / [GEOGRAPHIC_DATA]"
select select "Water"
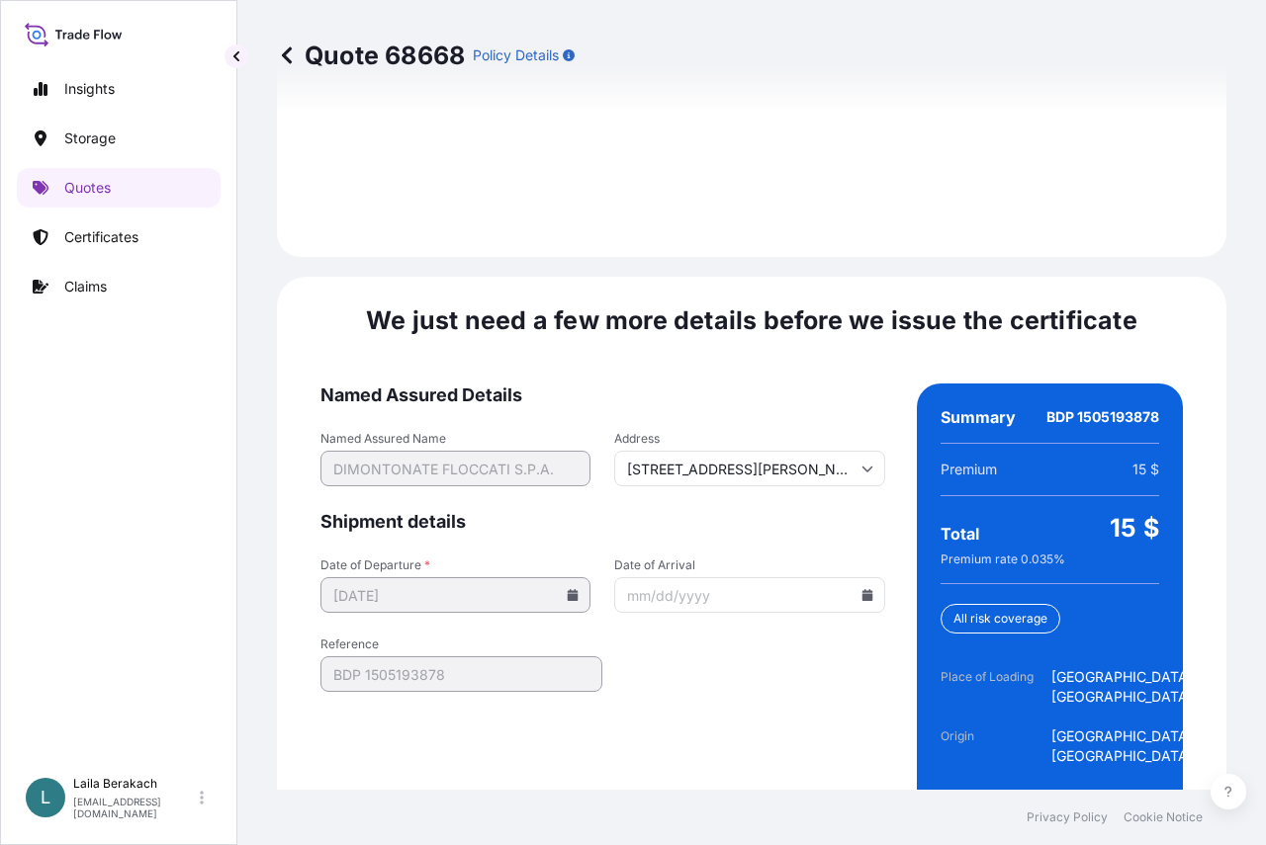
scroll to position [3092, 0]
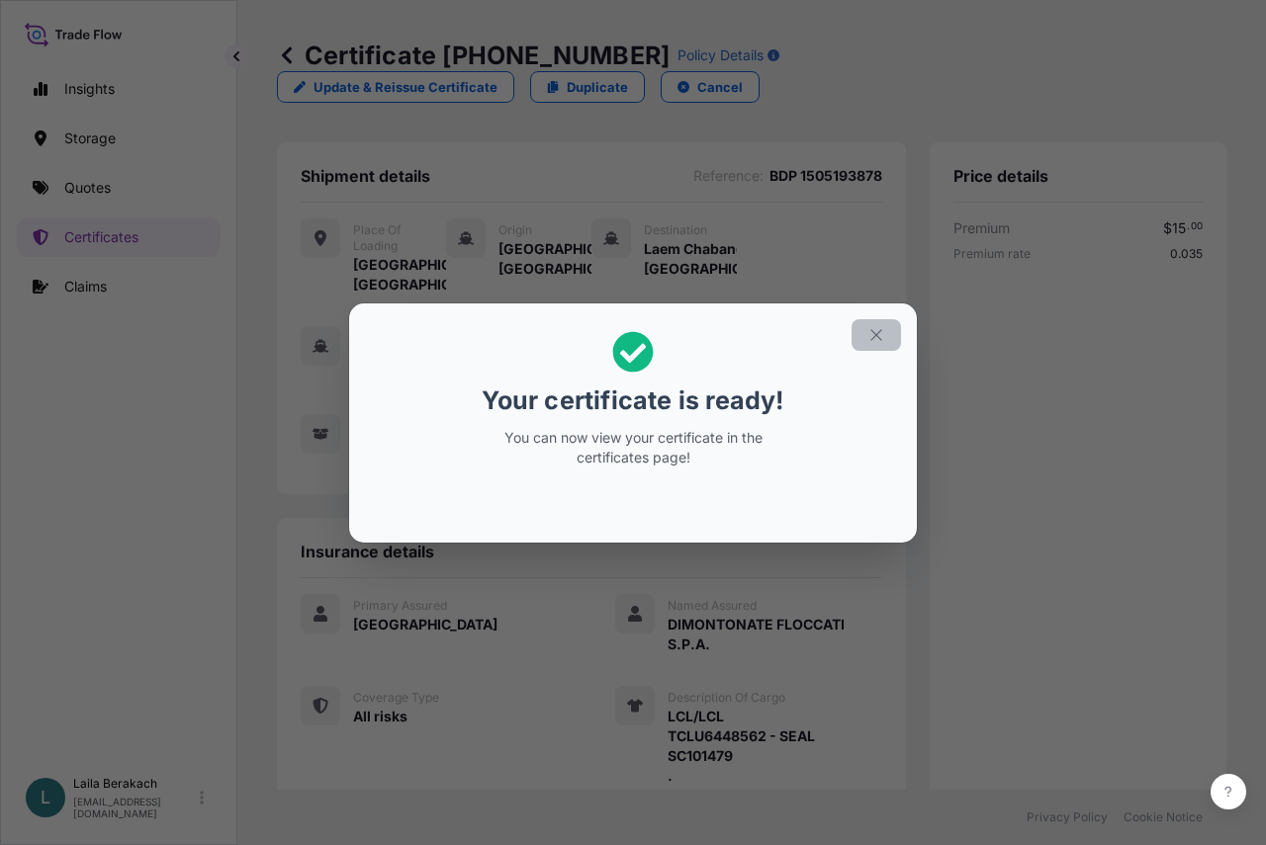
click at [879, 336] on icon "button" at bounding box center [876, 335] width 18 height 18
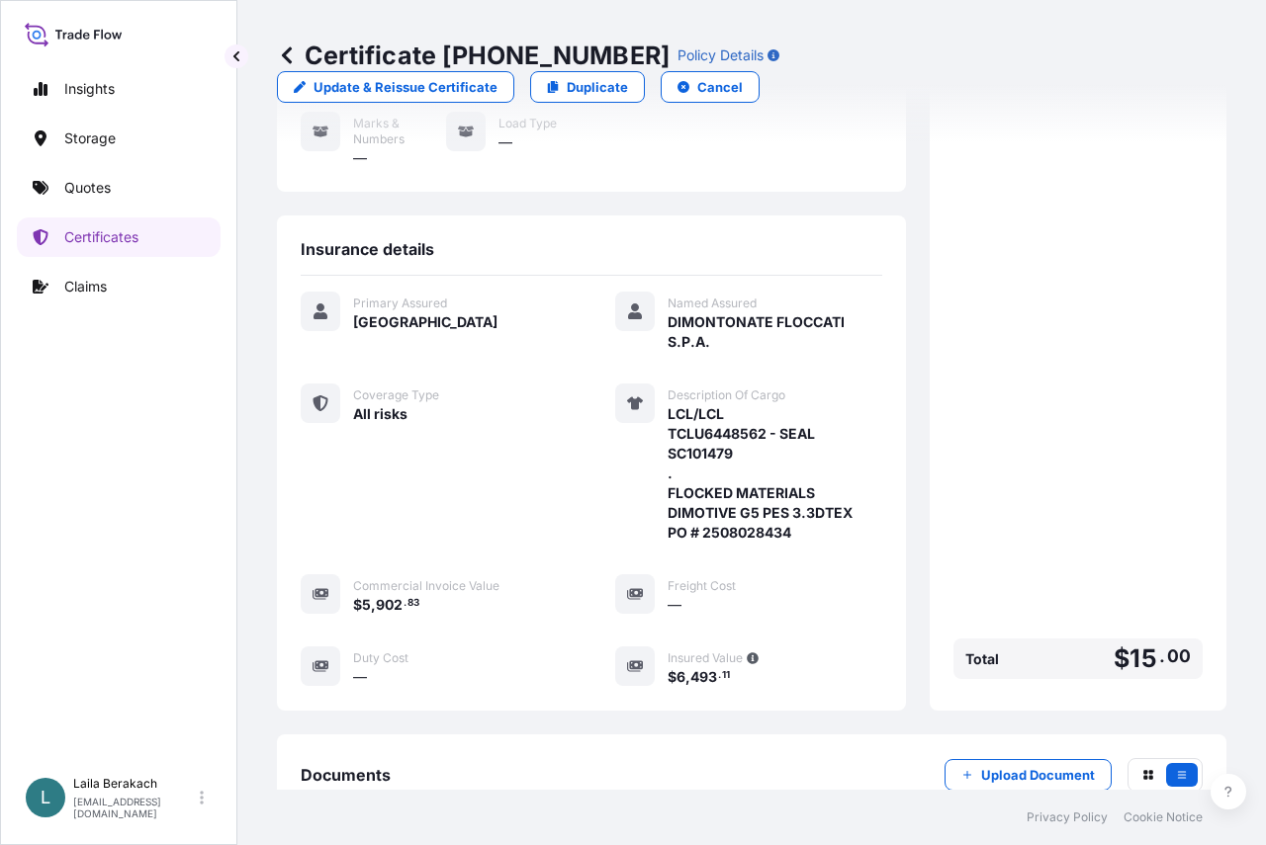
scroll to position [568, 0]
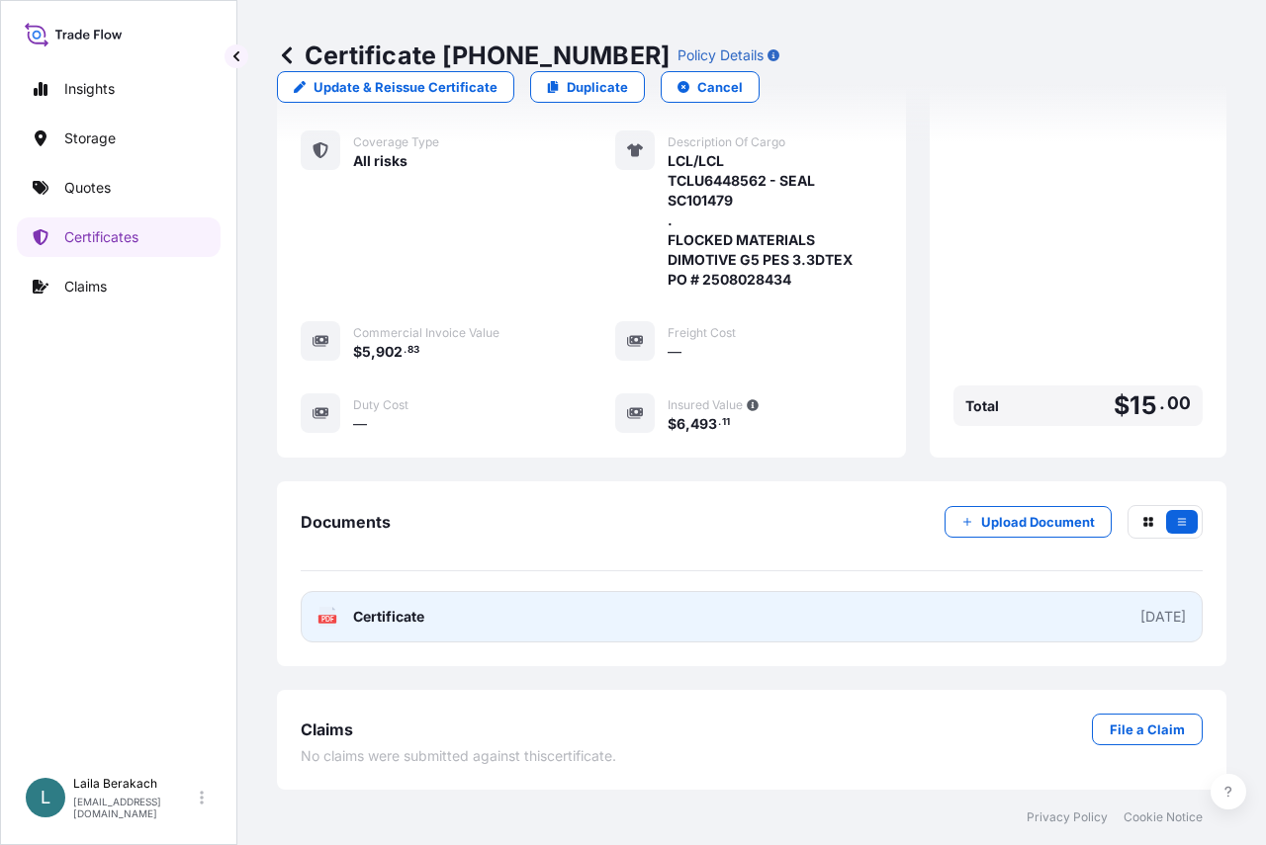
click at [774, 621] on link "PDF Certificate [DATE]" at bounding box center [752, 616] width 902 height 51
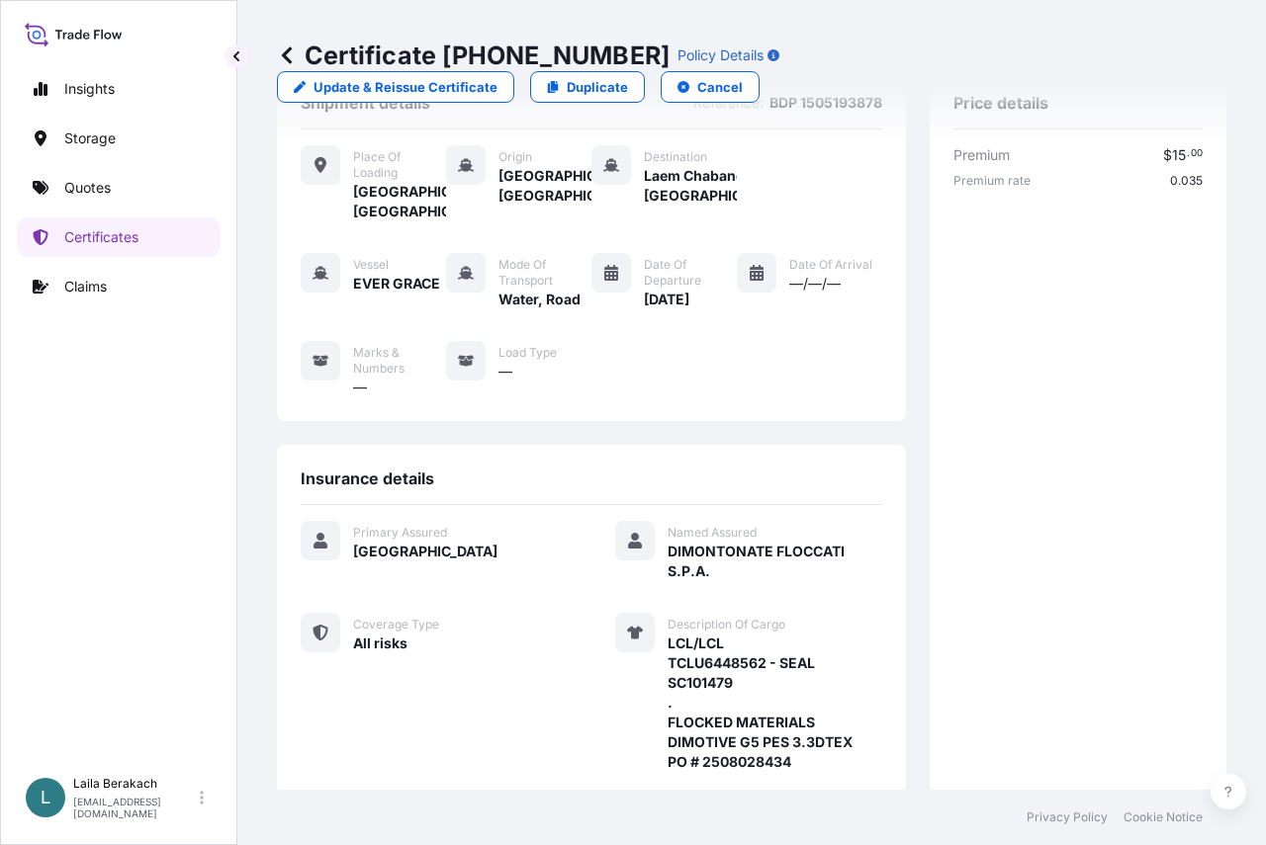
scroll to position [0, 0]
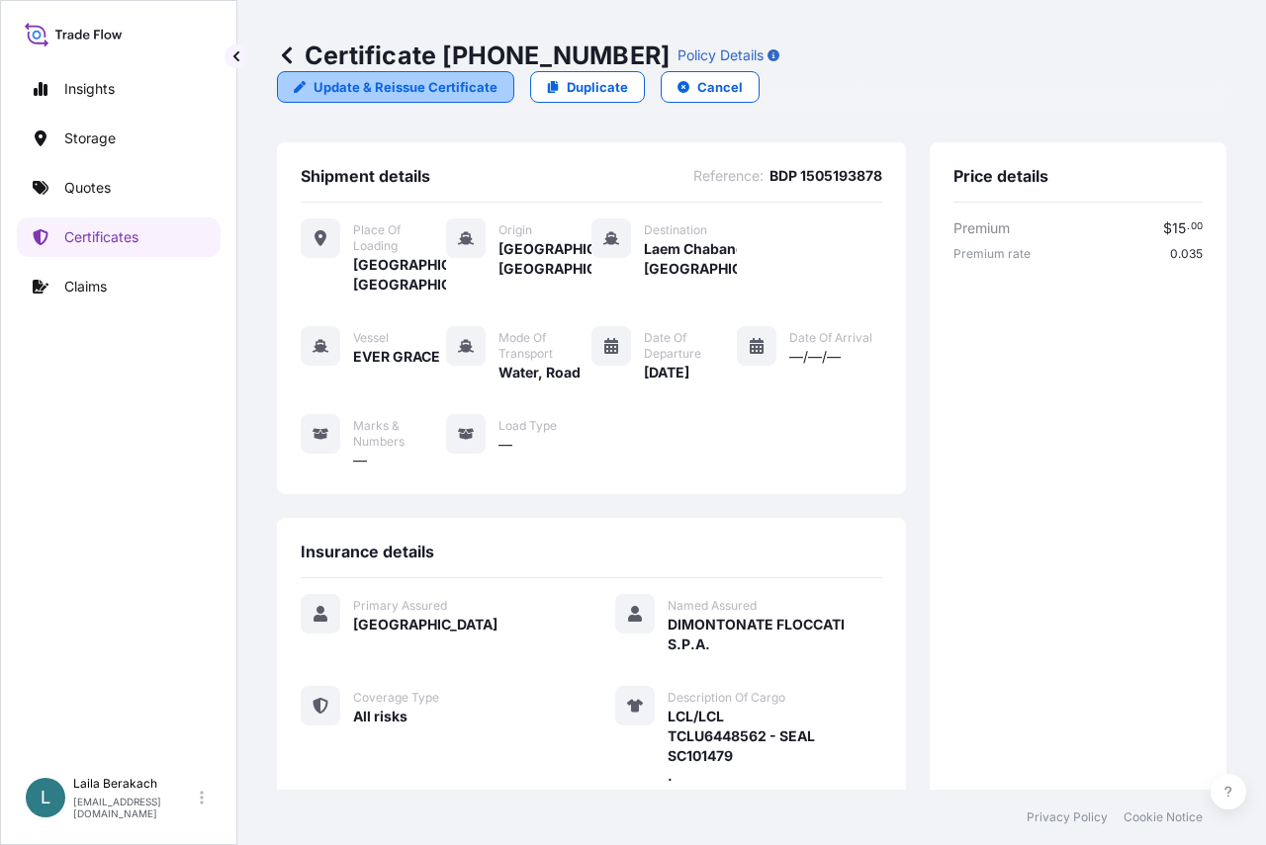
click at [497, 77] on p "Update & Reissue Certificate" at bounding box center [405, 87] width 184 height 20
select select "Road / [GEOGRAPHIC_DATA]"
select select "Water"
select select "31593"
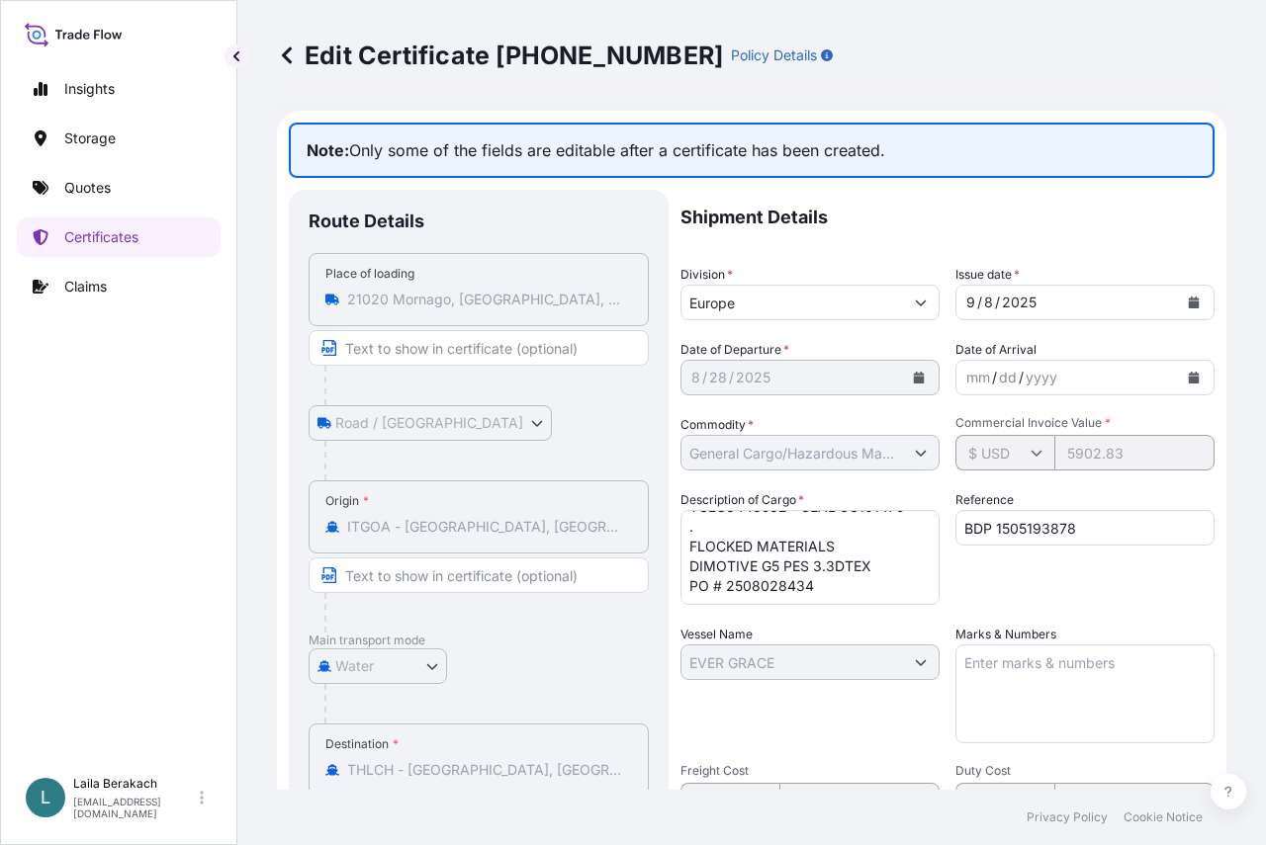
scroll to position [99, 0]
click at [831, 531] on textarea "LCL/LCL TCLU6448562 - SEAL SC101479 . FLOCKED MATERIALS DIMOTIVE G5 PES 3.3DTEX…" at bounding box center [809, 557] width 259 height 95
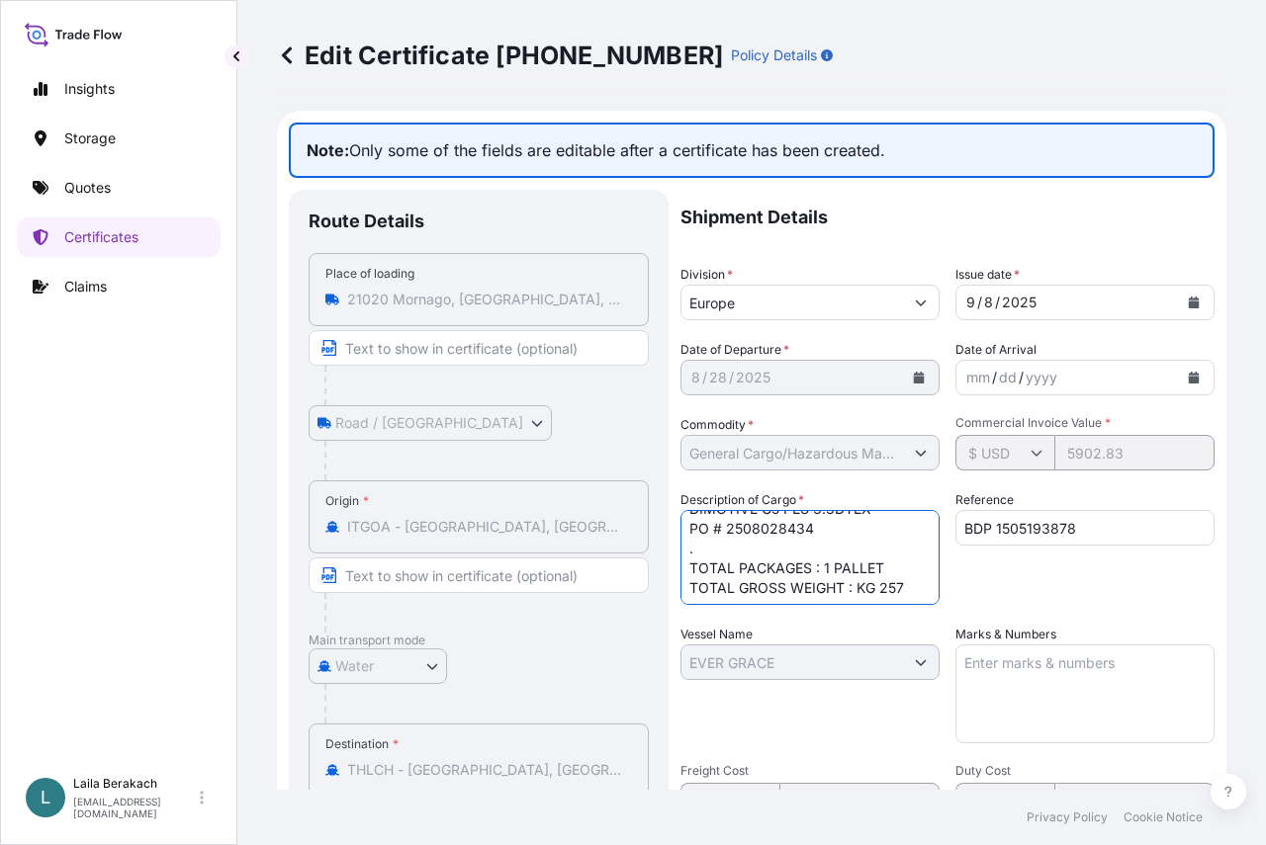
scroll to position [111, 0]
click at [875, 594] on textarea "LCL/LCL TCLU6448562 - SEAL SC101479 . FLOCKED MATERIALS DIMOTIVE G5 PES 3.3DTEX…" at bounding box center [809, 557] width 259 height 95
type textarea "LCL/LCL TCLU6448562 - SEAL SC101479 . FLOCKED MATERIALS DIMOTIVE G5 PES 3.3DTEX…"
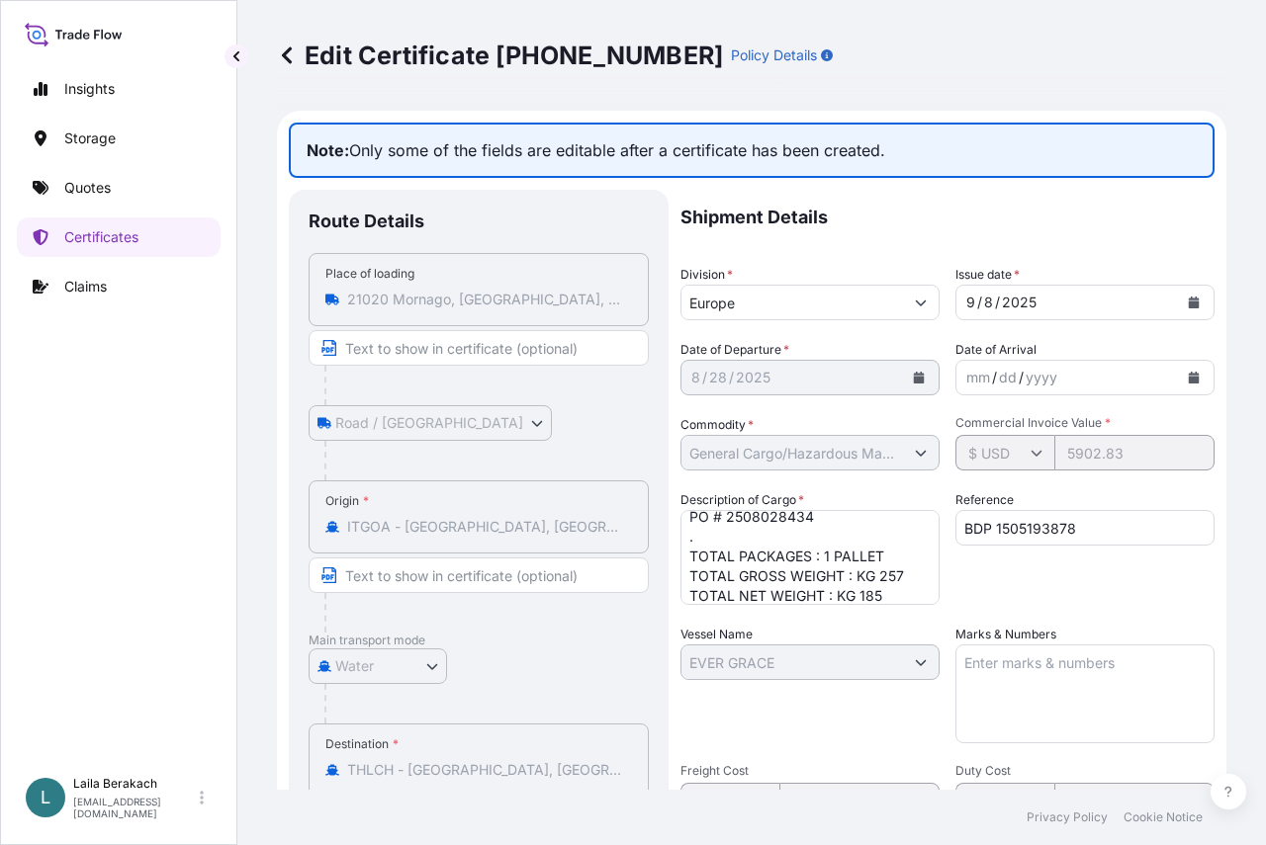
click at [1073, 706] on textarea "Marks & Numbers" at bounding box center [1084, 694] width 259 height 99
paste textarea "TOACS ([GEOGRAPHIC_DATA])"
type textarea "TOACS ([GEOGRAPHIC_DATA]) CO LTD"
click at [996, 209] on p "Shipment Details" at bounding box center [947, 217] width 534 height 55
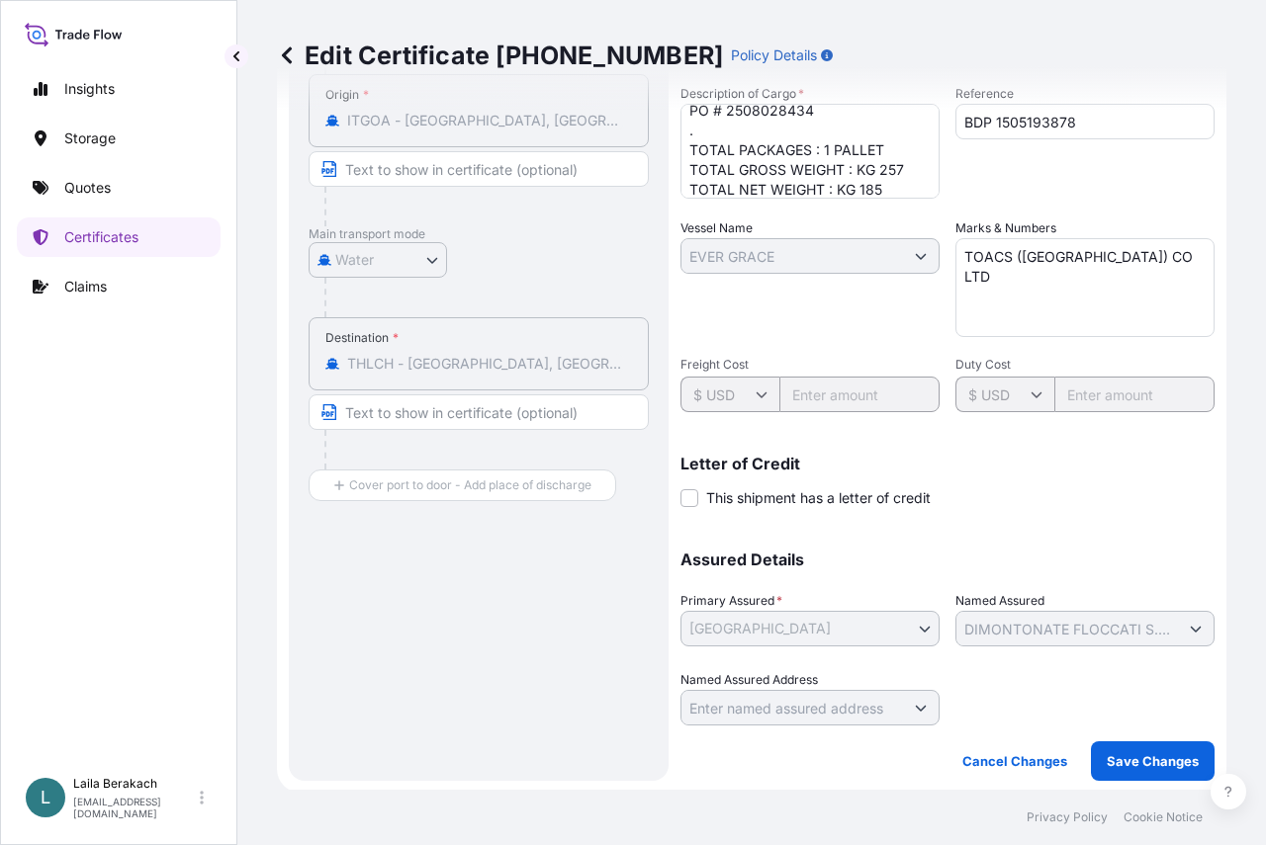
scroll to position [409, 0]
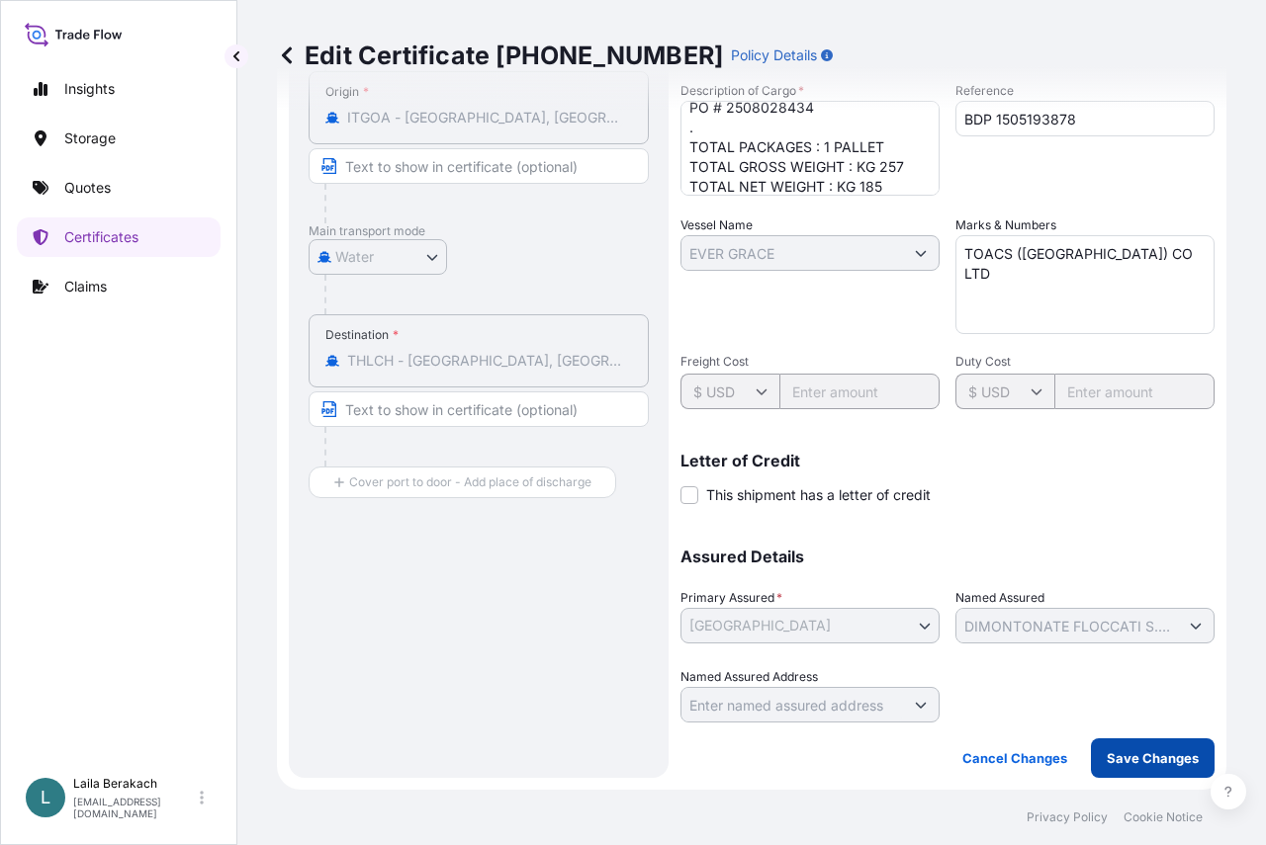
click at [1151, 762] on p "Save Changes" at bounding box center [1153, 759] width 92 height 20
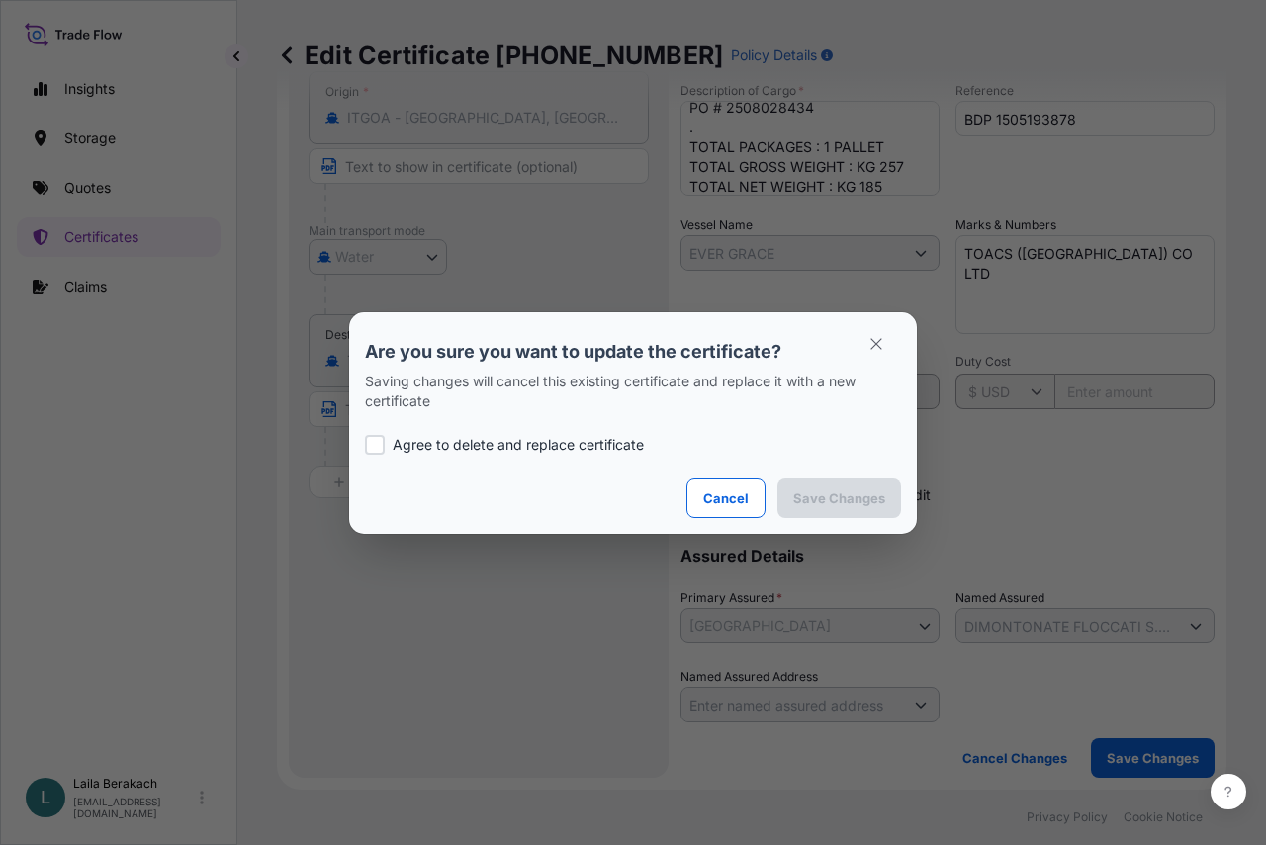
click at [381, 448] on div at bounding box center [375, 445] width 20 height 20
checkbox input "true"
click at [863, 499] on p "Save Changes" at bounding box center [839, 498] width 92 height 20
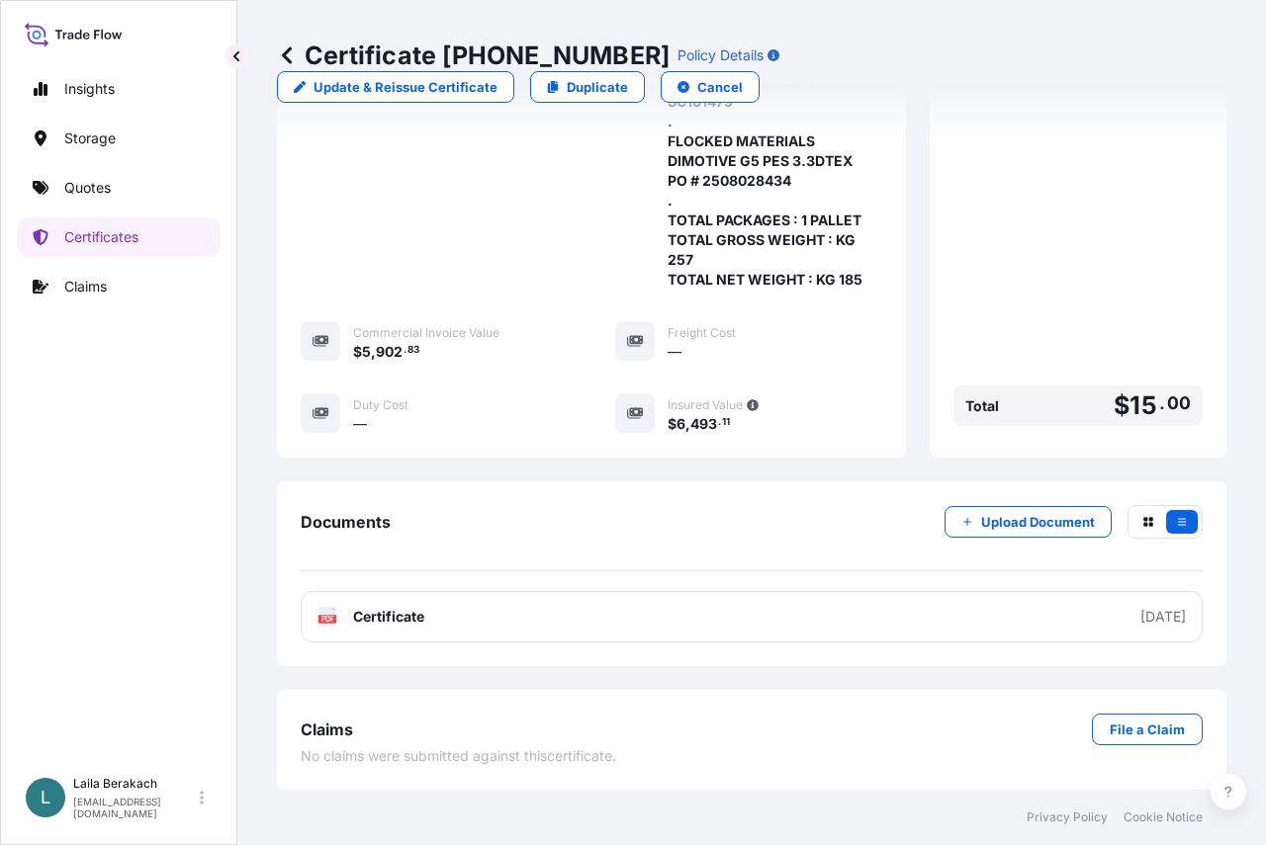
scroll to position [706, 0]
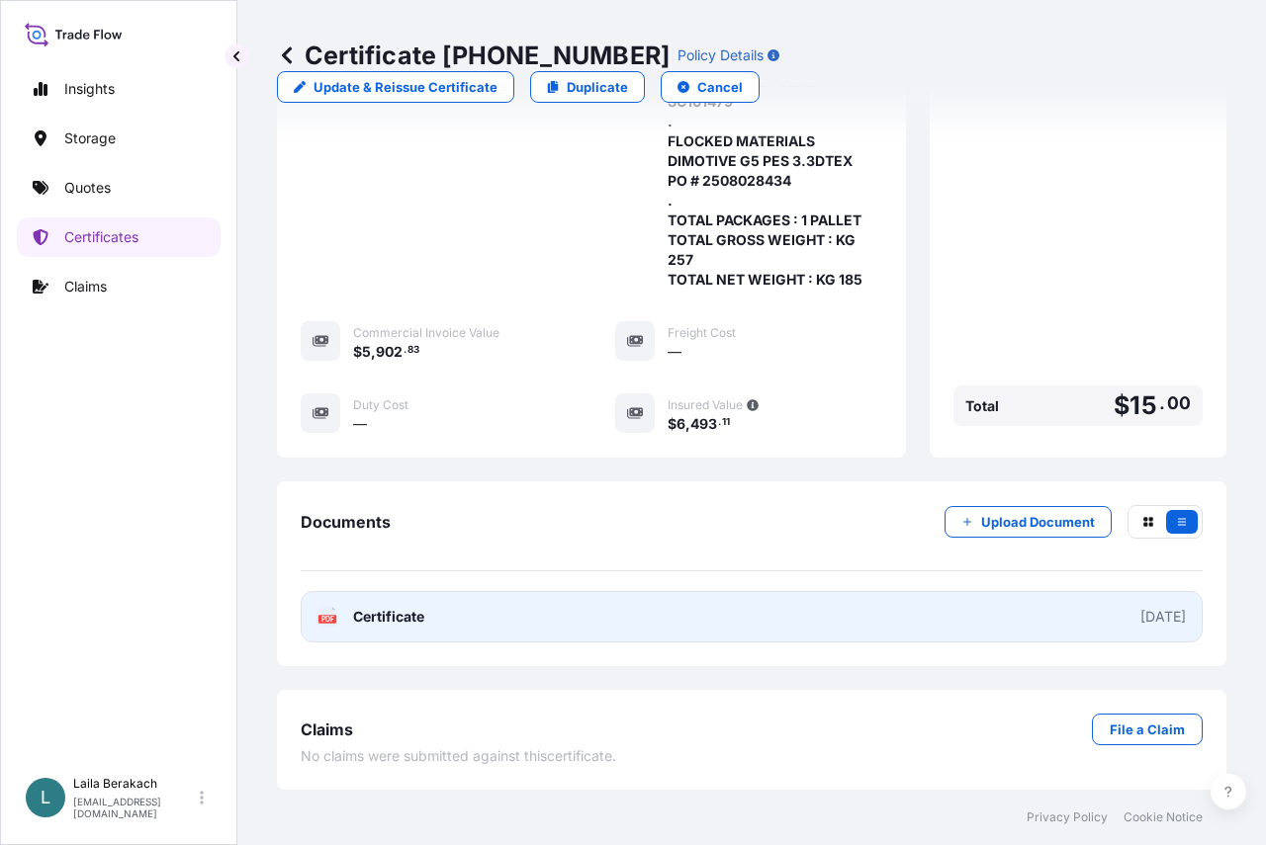
click at [632, 630] on link "PDF Certificate [DATE]" at bounding box center [752, 616] width 902 height 51
